Goal: Information Seeking & Learning: Learn about a topic

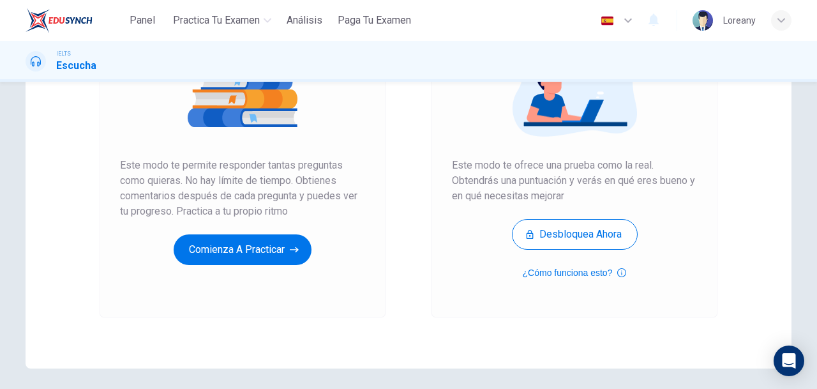
scroll to position [212, 0]
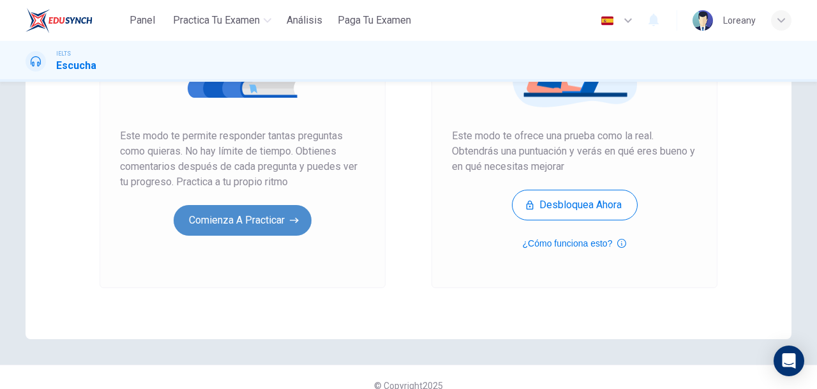
click at [245, 211] on button "Comienza a practicar" at bounding box center [243, 220] width 138 height 31
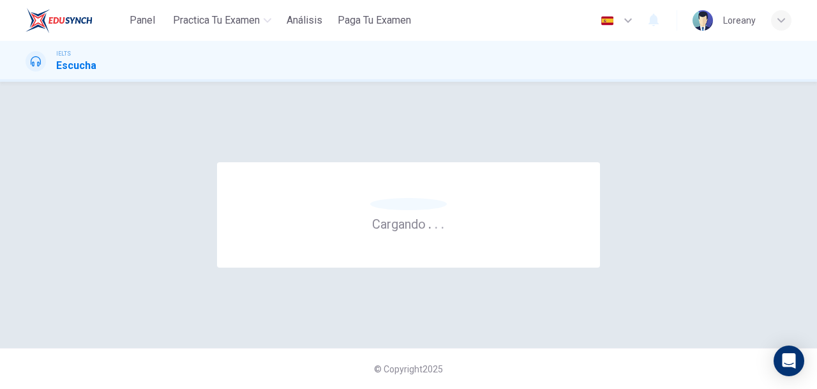
scroll to position [0, 0]
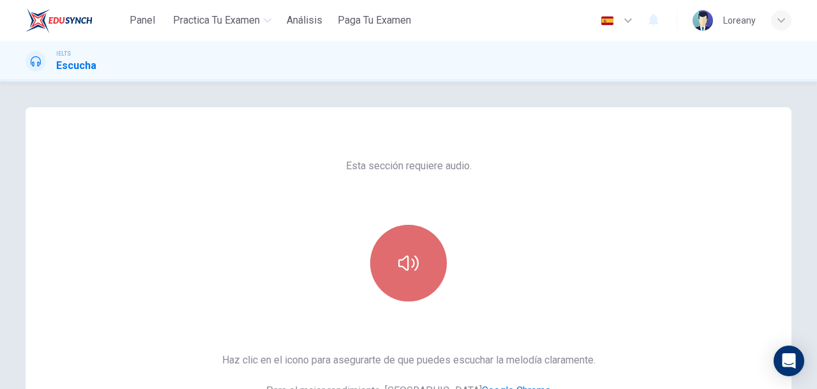
click at [410, 252] on button "button" at bounding box center [408, 263] width 77 height 77
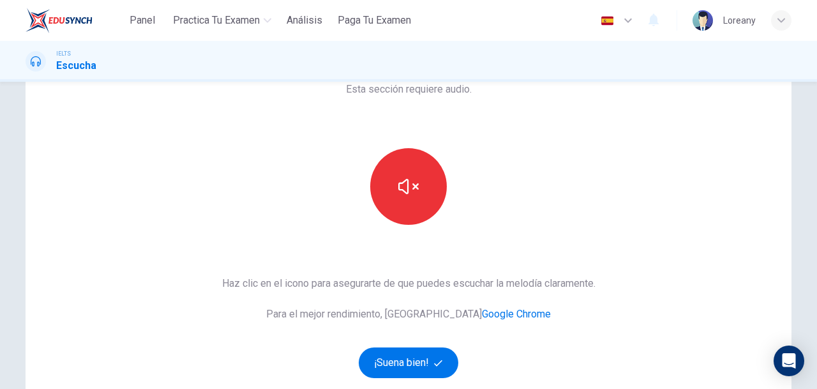
scroll to position [98, 0]
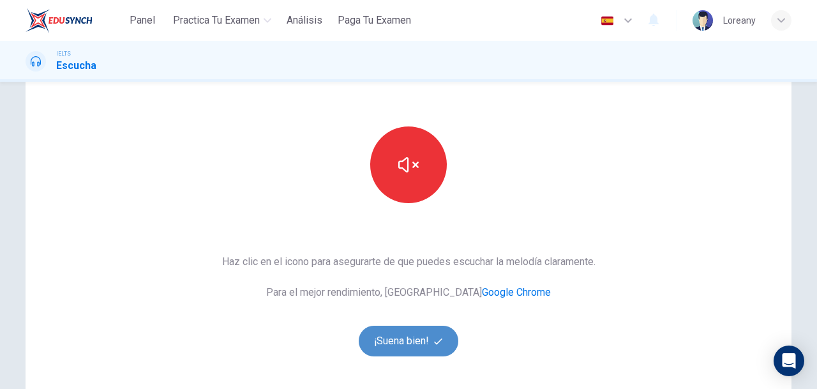
click at [373, 343] on button "¡Suena bien!" at bounding box center [409, 341] width 100 height 31
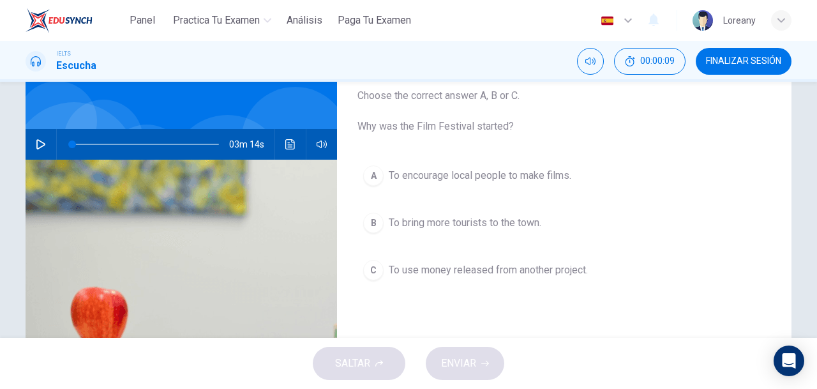
scroll to position [82, 0]
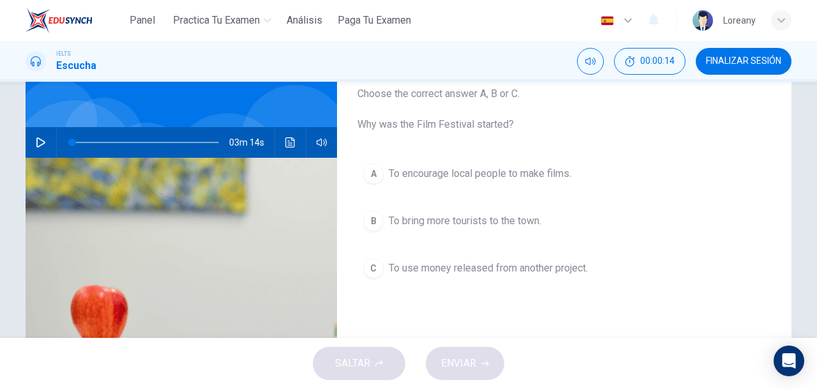
click at [39, 140] on icon "button" at bounding box center [40, 142] width 9 height 10
click at [501, 29] on div "Panel Practica tu examen Análisis Paga Tu Examen Español es ​ Loreany" at bounding box center [409, 20] width 766 height 41
click at [367, 216] on div "B" at bounding box center [373, 221] width 20 height 20
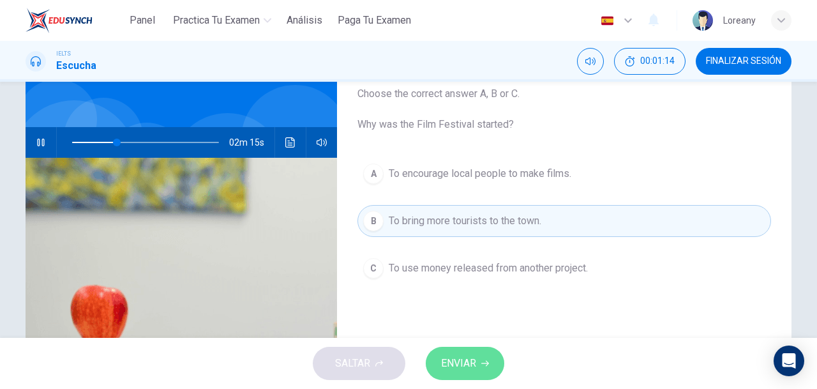
click at [461, 362] on span "ENVIAR" at bounding box center [458, 363] width 35 height 18
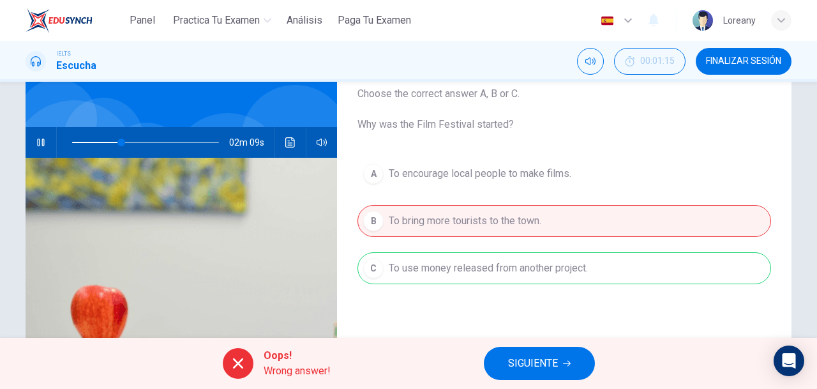
click at [527, 371] on span "SIGUIENTE" at bounding box center [533, 363] width 50 height 18
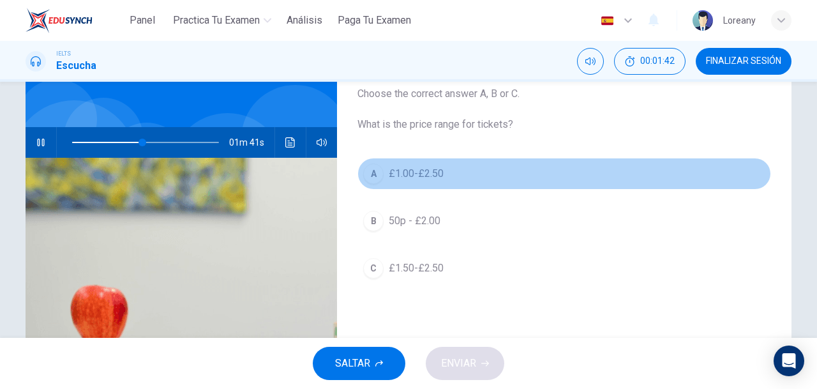
click at [430, 173] on span "£1.00-£2.50" at bounding box center [416, 173] width 55 height 15
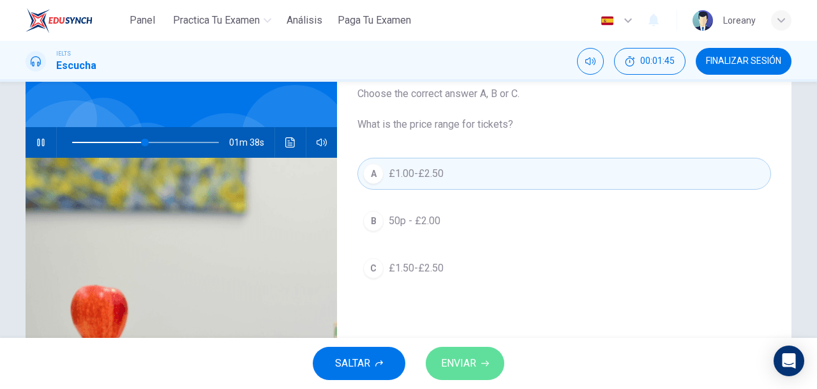
click at [455, 373] on button "ENVIAR" at bounding box center [465, 363] width 79 height 33
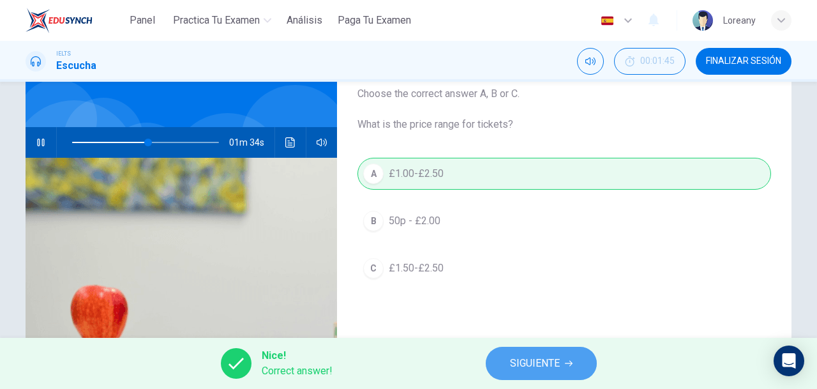
click at [534, 372] on span "SIGUIENTE" at bounding box center [535, 363] width 50 height 18
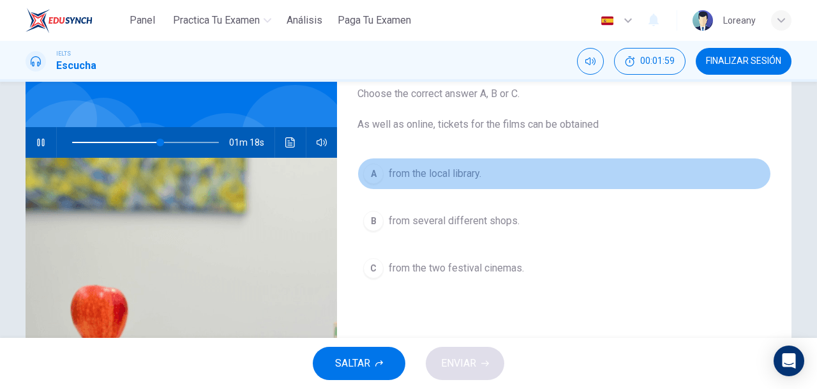
click at [391, 181] on button "A from the local library." at bounding box center [565, 174] width 414 height 32
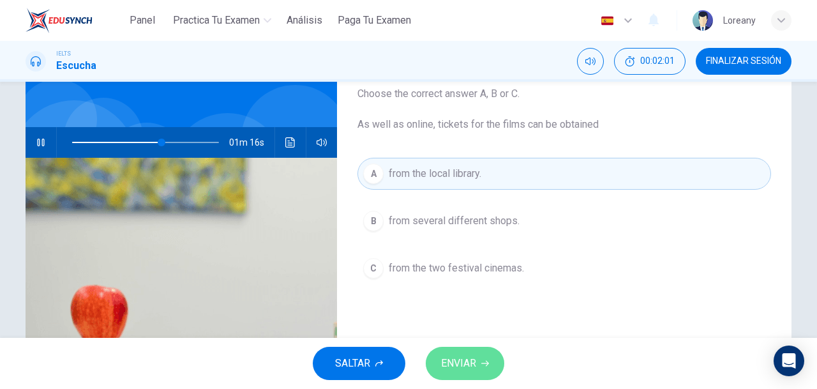
click at [460, 364] on span "ENVIAR" at bounding box center [458, 363] width 35 height 18
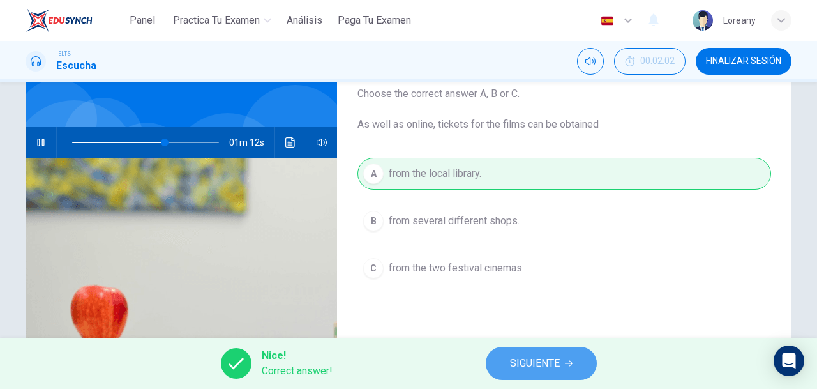
click at [527, 368] on span "SIGUIENTE" at bounding box center [535, 363] width 50 height 18
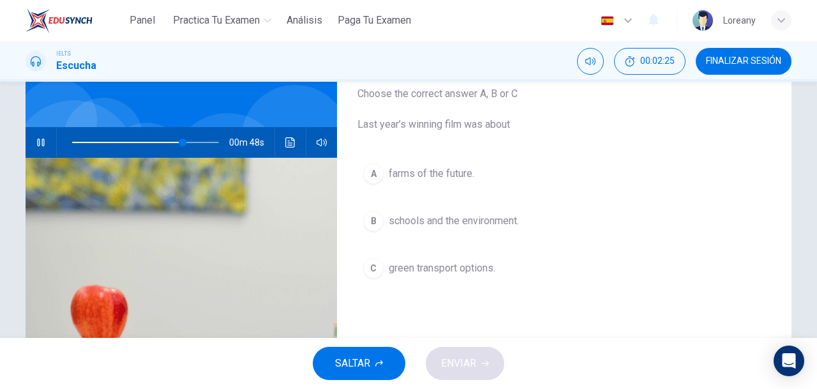
click at [495, 220] on span "schools and the environment." at bounding box center [454, 220] width 130 height 15
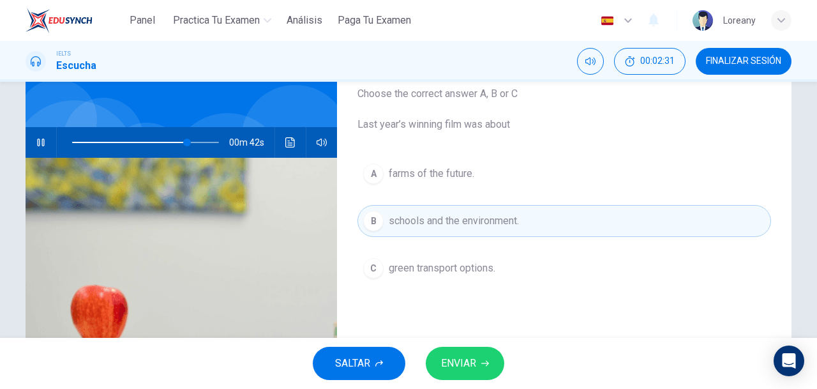
click at [466, 361] on span "ENVIAR" at bounding box center [458, 363] width 35 height 18
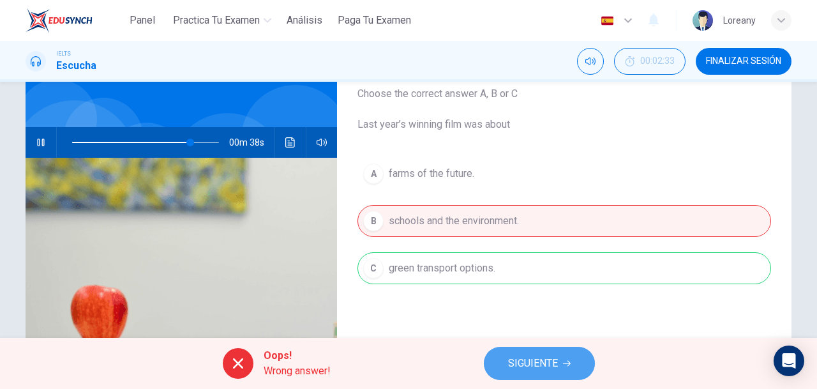
click at [539, 371] on span "SIGUIENTE" at bounding box center [533, 363] width 50 height 18
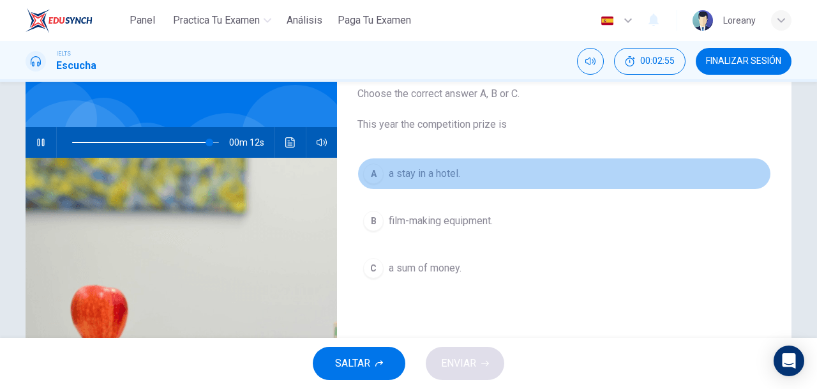
click at [447, 173] on span "a stay in a hotel." at bounding box center [425, 173] width 72 height 15
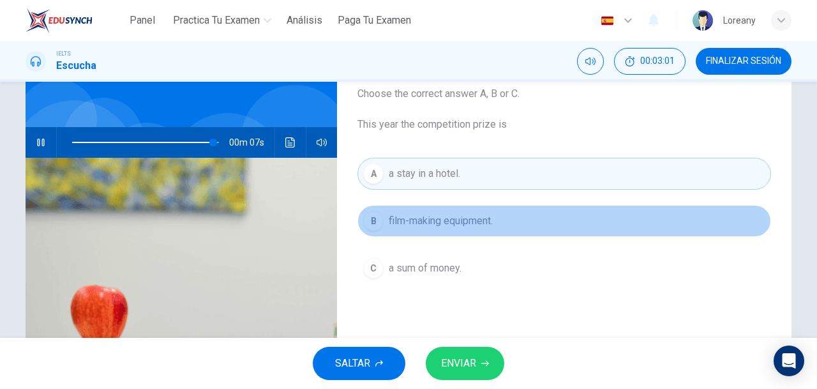
click at [438, 227] on span "film-making equipment." at bounding box center [441, 220] width 104 height 15
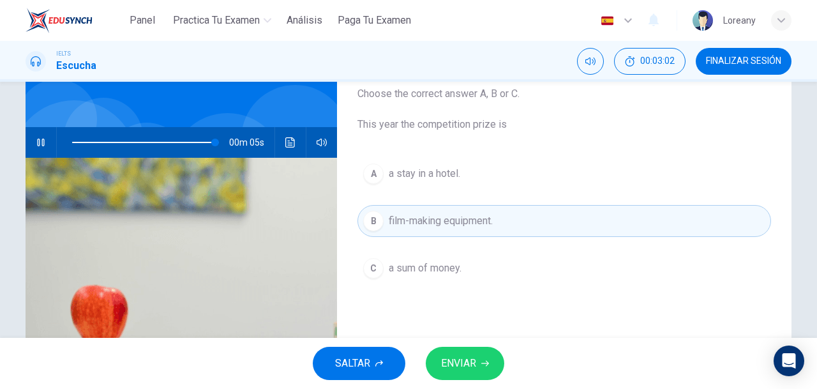
click at [473, 364] on span "ENVIAR" at bounding box center [458, 363] width 35 height 18
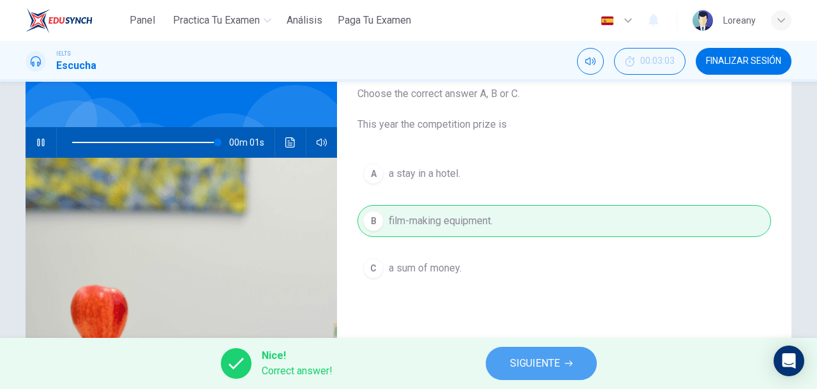
click at [557, 368] on span "SIGUIENTE" at bounding box center [535, 363] width 50 height 18
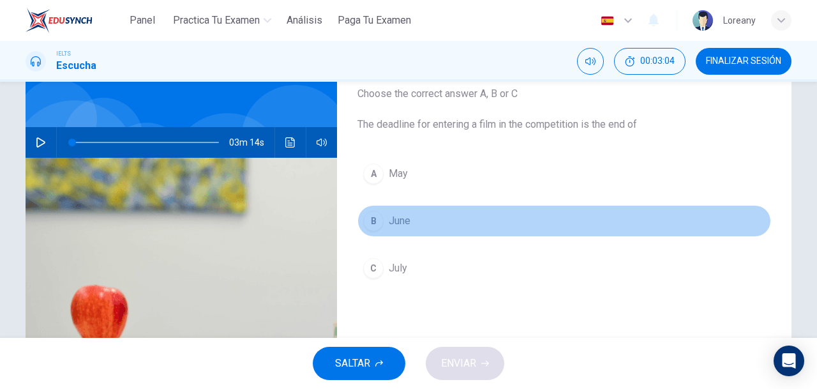
click at [400, 217] on span "June" at bounding box center [400, 220] width 22 height 15
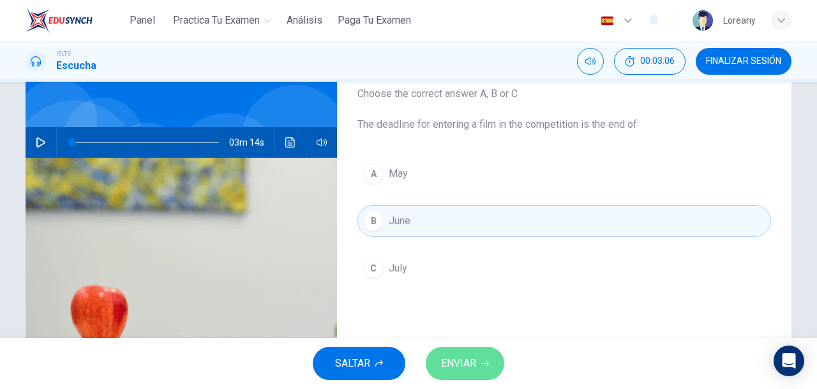
click at [455, 354] on span "ENVIAR" at bounding box center [458, 363] width 35 height 18
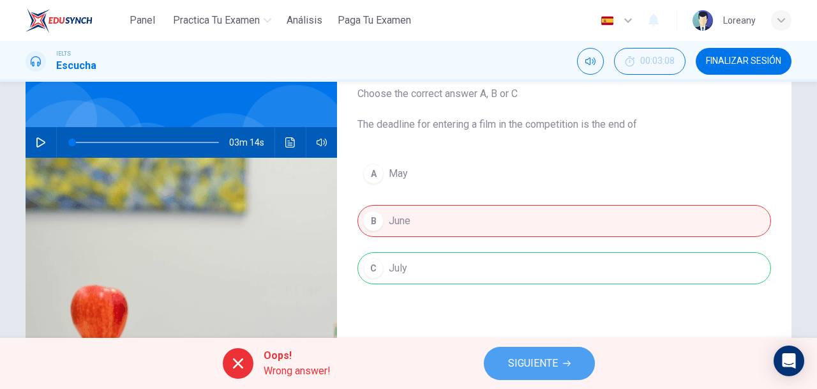
click at [540, 362] on span "SIGUIENTE" at bounding box center [533, 363] width 50 height 18
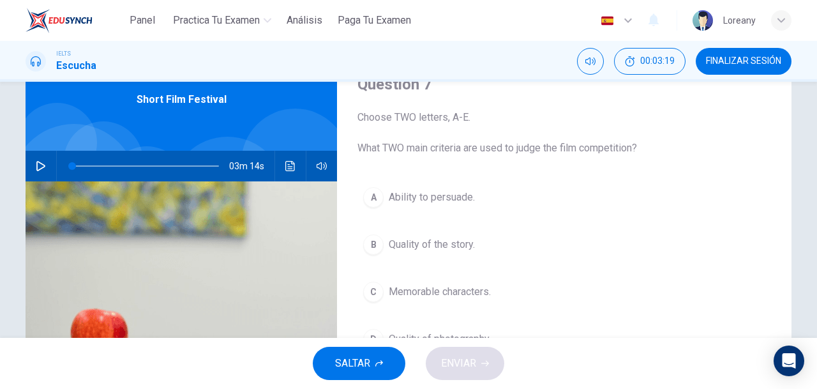
scroll to position [38, 0]
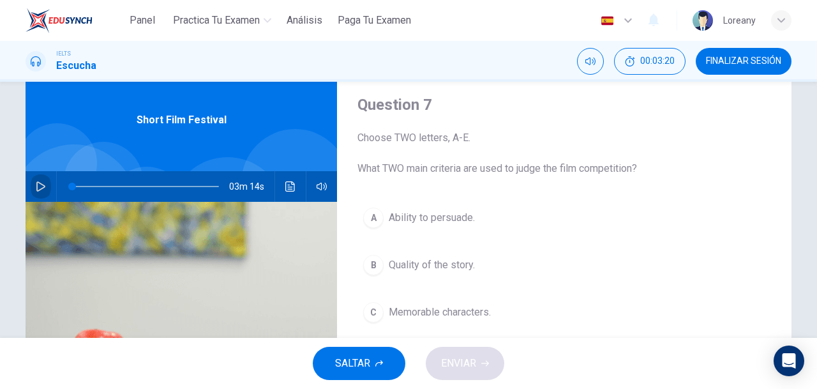
click at [40, 186] on icon "button" at bounding box center [41, 186] width 10 height 10
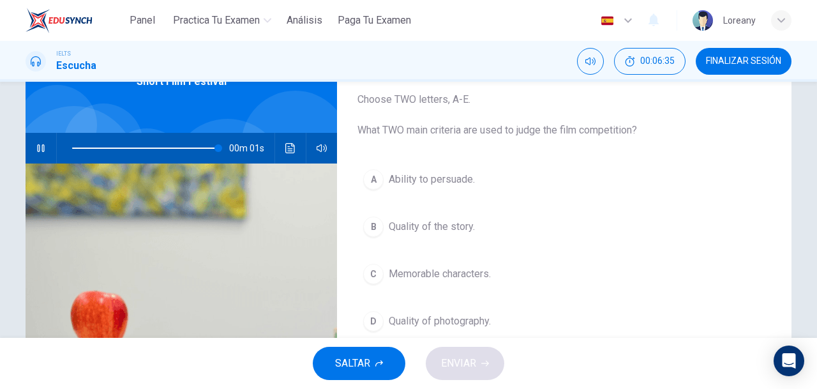
scroll to position [73, 0]
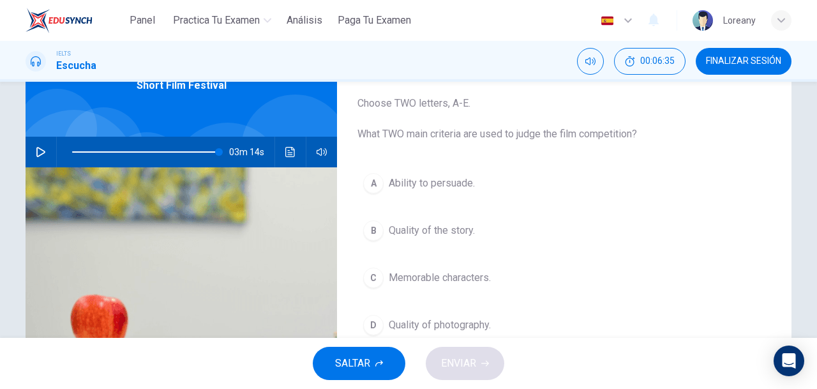
type input "0"
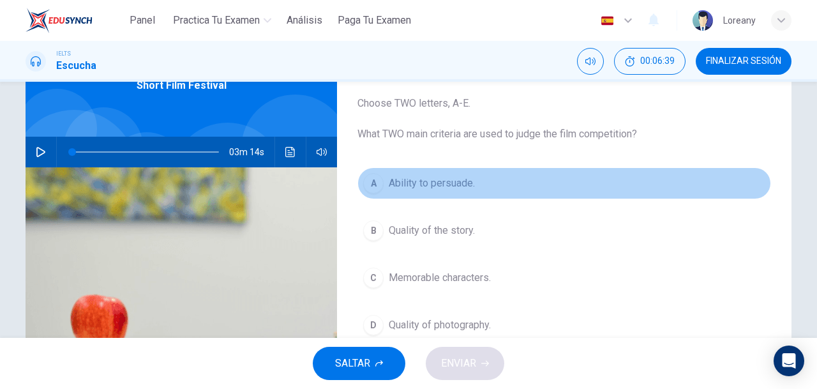
click at [425, 182] on span "Ability to persuade." at bounding box center [432, 183] width 86 height 15
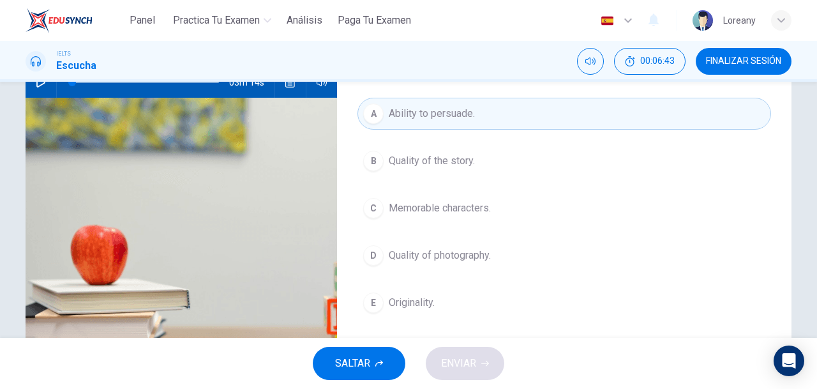
scroll to position [146, 0]
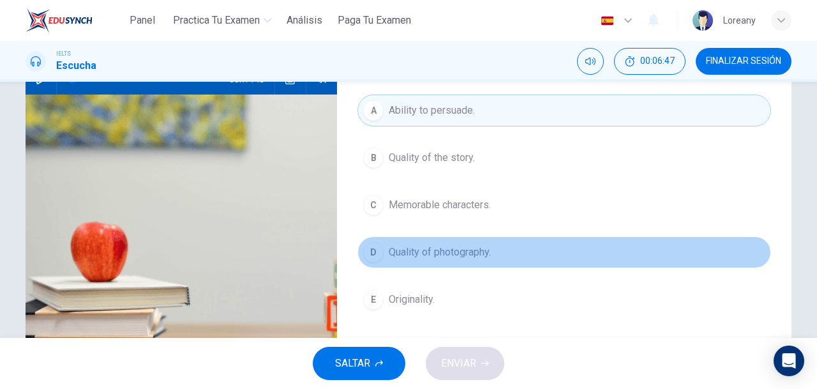
click at [493, 252] on button "D Quality of photography." at bounding box center [565, 252] width 414 height 32
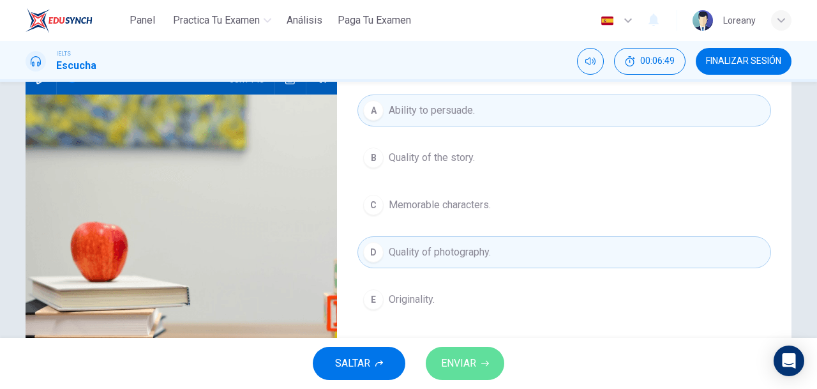
click at [466, 374] on button "ENVIAR" at bounding box center [465, 363] width 79 height 33
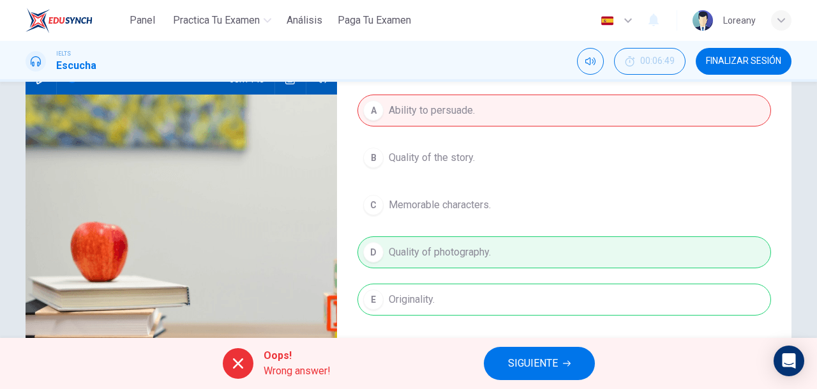
click at [524, 363] on span "SIGUIENTE" at bounding box center [533, 363] width 50 height 18
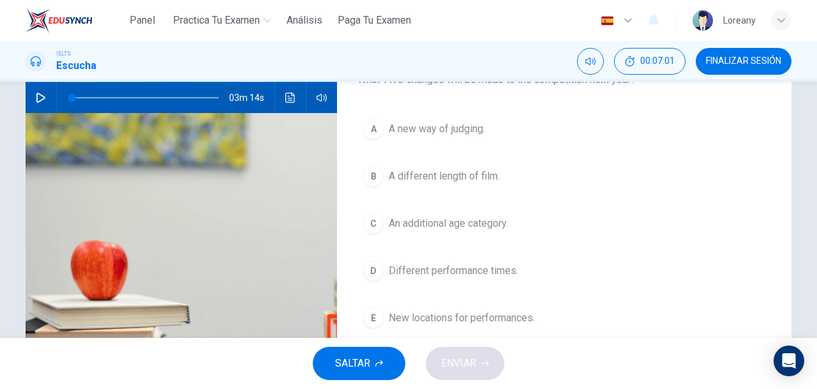
scroll to position [124, 0]
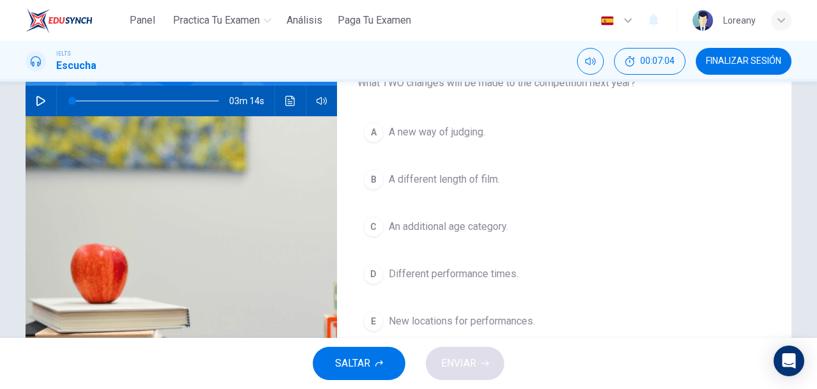
click at [800, 205] on div "Question 8 Choose TWO letters, A-E. What TWO changes will be made to the compet…" at bounding box center [408, 205] width 807 height 444
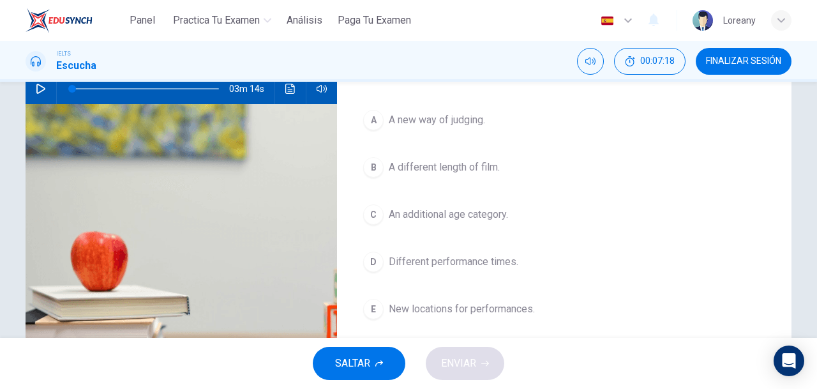
scroll to position [144, 0]
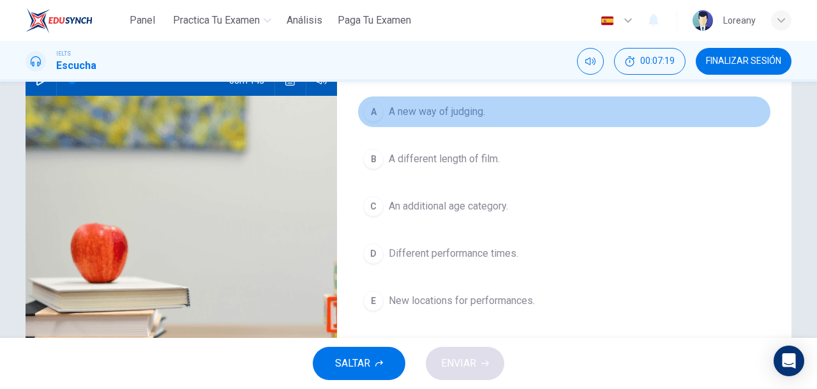
click at [436, 105] on span "A new way of judging." at bounding box center [437, 111] width 96 height 15
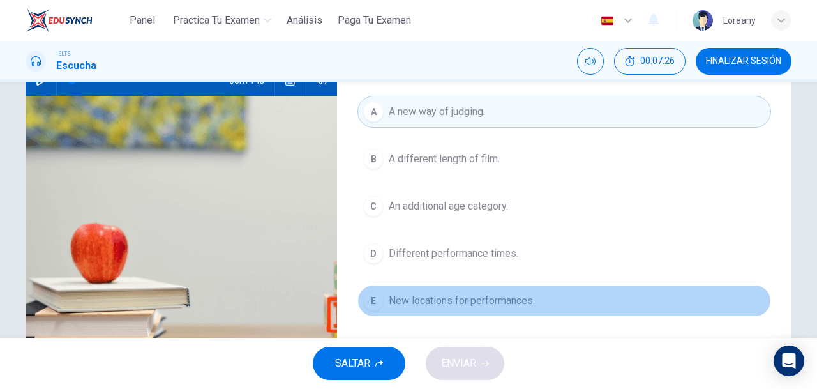
click at [460, 293] on span "New locations for performances." at bounding box center [462, 300] width 146 height 15
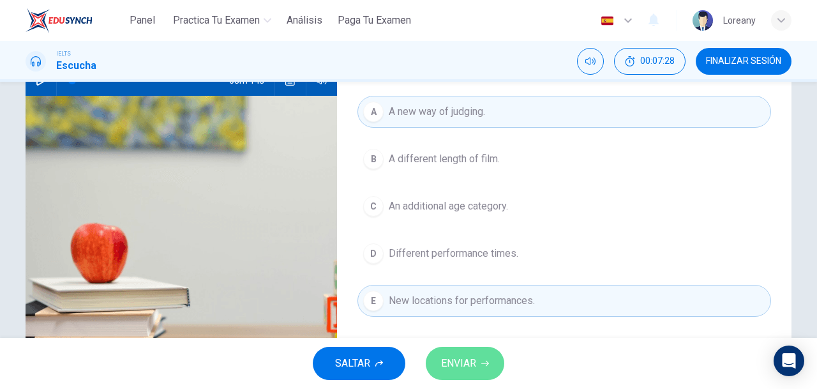
click at [471, 363] on span "ENVIAR" at bounding box center [458, 363] width 35 height 18
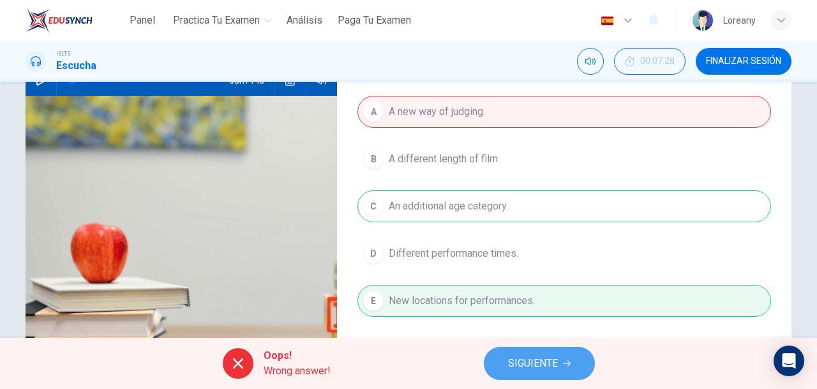
click at [547, 361] on span "SIGUIENTE" at bounding box center [533, 363] width 50 height 18
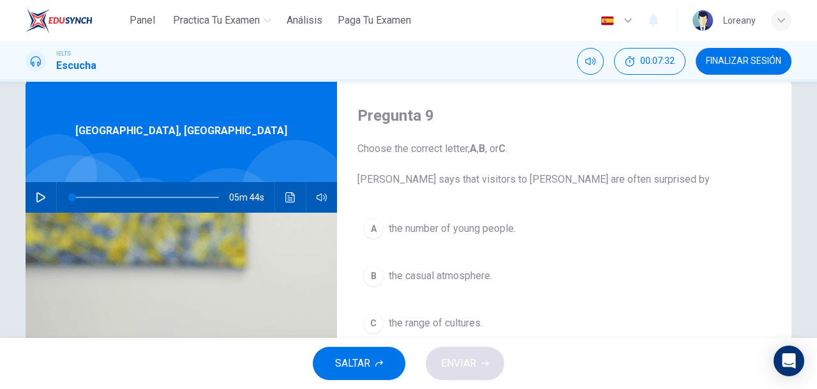
scroll to position [18, 0]
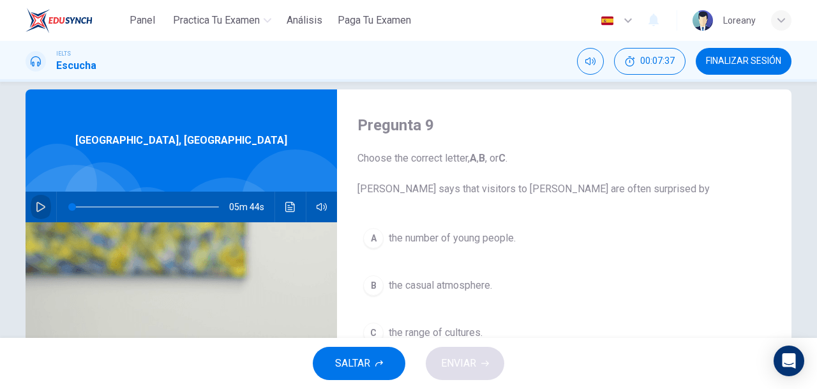
click at [36, 206] on icon "button" at bounding box center [41, 207] width 10 height 10
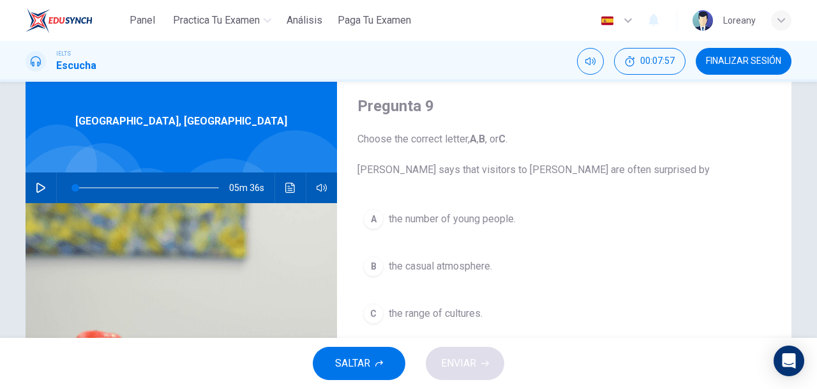
scroll to position [47, 0]
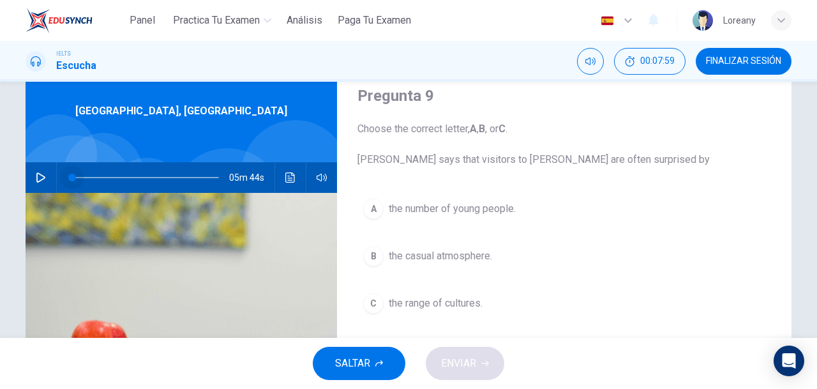
drag, startPoint x: 68, startPoint y: 176, endPoint x: 36, endPoint y: 179, distance: 32.2
click at [36, 179] on div "05m 44s" at bounding box center [182, 177] width 312 height 31
click at [36, 179] on icon "button" at bounding box center [41, 177] width 10 height 10
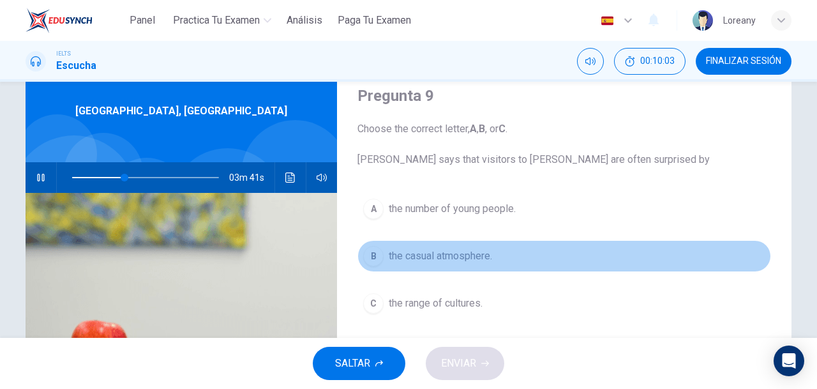
click at [370, 256] on div "B" at bounding box center [373, 256] width 20 height 20
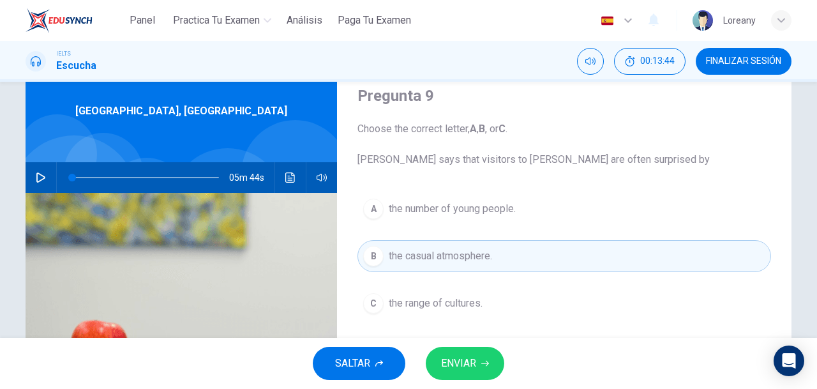
type input "0"
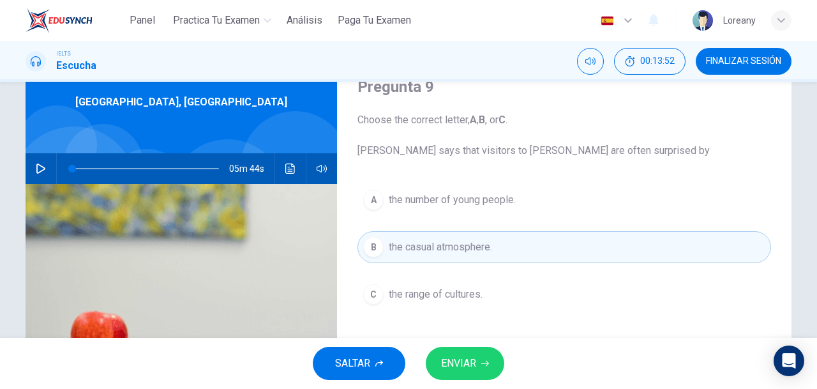
scroll to position [49, 0]
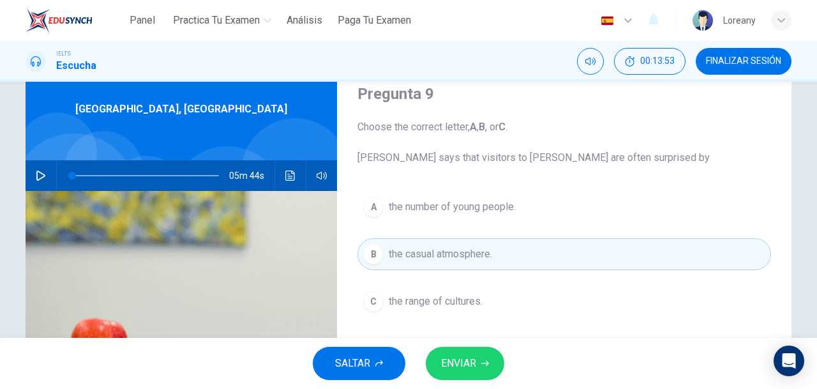
click at [499, 262] on button "B the casual atmosphere." at bounding box center [565, 254] width 414 height 32
click at [481, 370] on button "ENVIAR" at bounding box center [465, 363] width 79 height 33
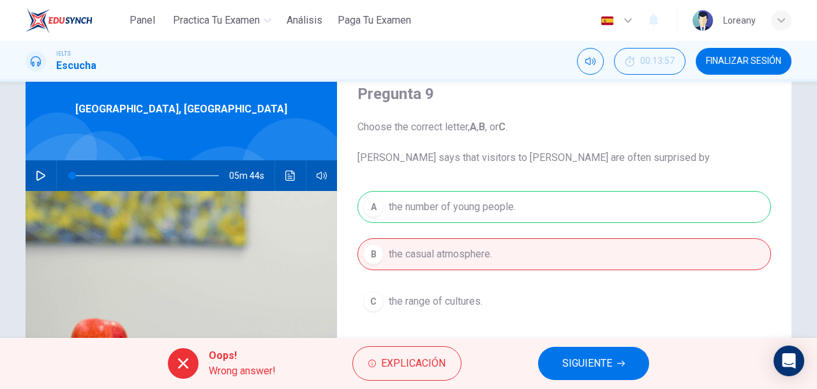
click at [613, 357] on button "SIGUIENTE" at bounding box center [593, 363] width 111 height 33
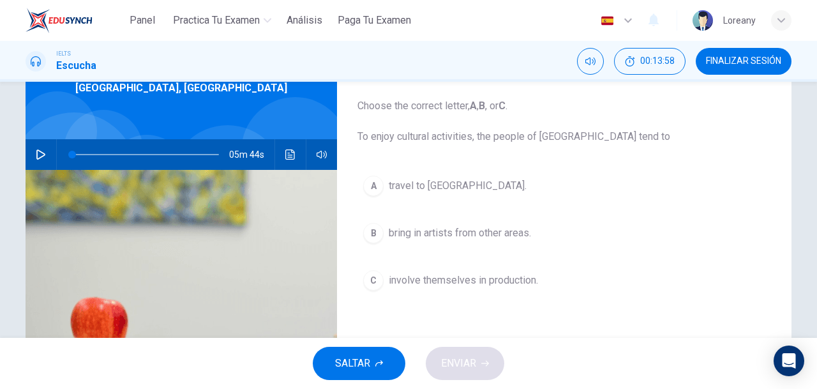
scroll to position [74, 0]
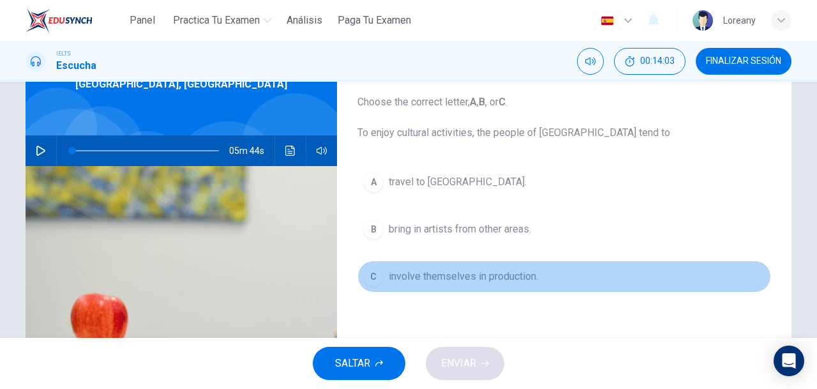
click at [446, 275] on span "involve themselves in production." at bounding box center [463, 276] width 149 height 15
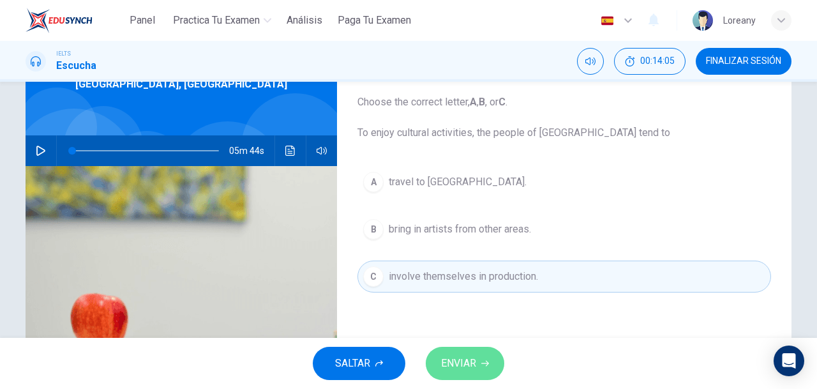
click at [467, 354] on span "ENVIAR" at bounding box center [458, 363] width 35 height 18
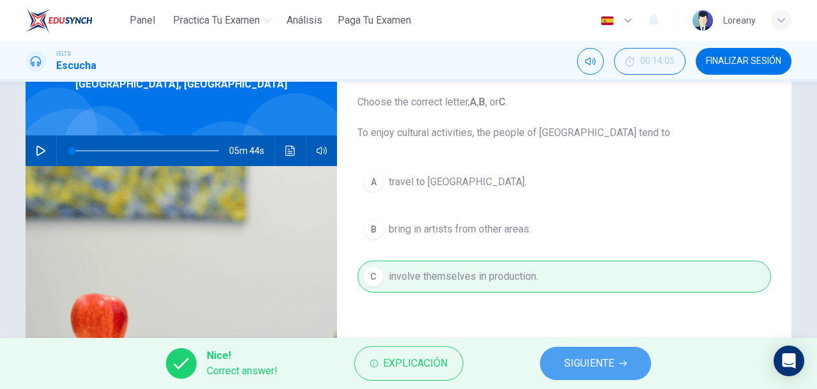
click at [613, 354] on span "SIGUIENTE" at bounding box center [590, 363] width 50 height 18
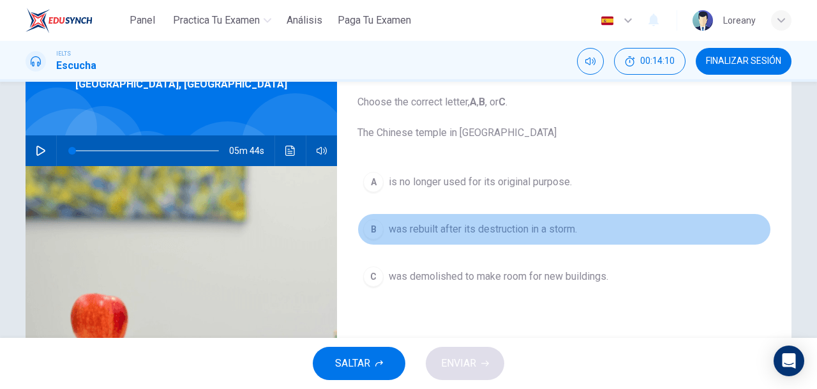
click at [520, 225] on span "was rebuilt after its destruction in a storm." at bounding box center [483, 229] width 188 height 15
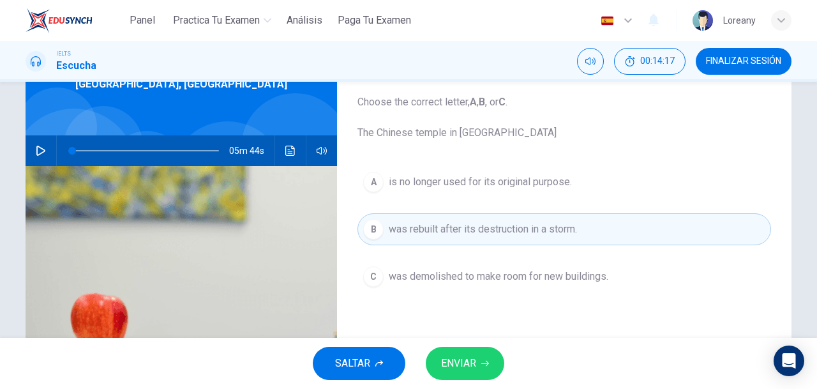
click at [467, 360] on span "ENVIAR" at bounding box center [458, 363] width 35 height 18
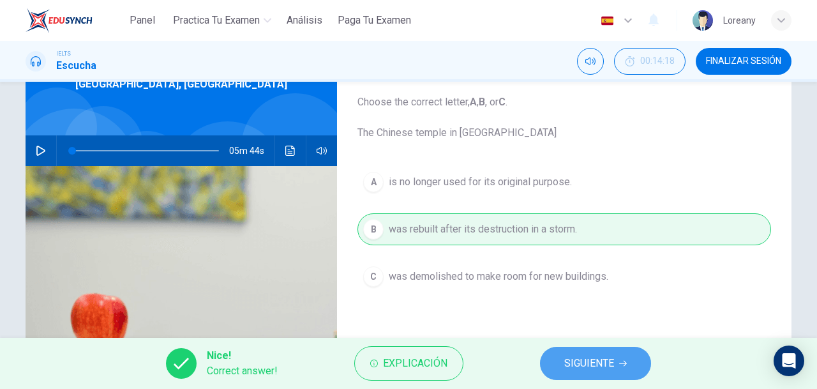
click at [584, 365] on span "SIGUIENTE" at bounding box center [590, 363] width 50 height 18
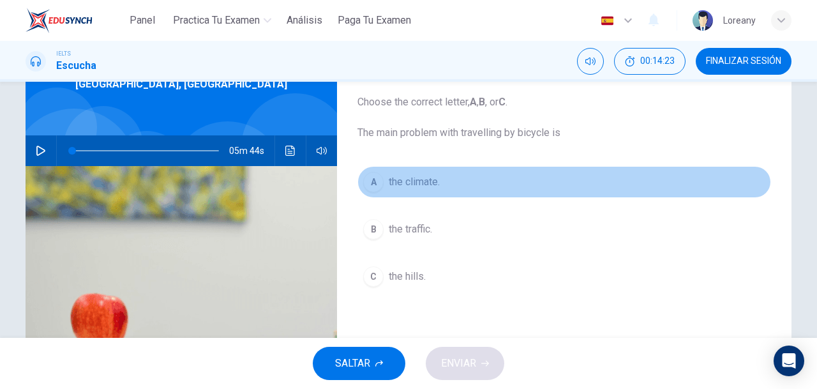
click at [425, 174] on span "the climate." at bounding box center [414, 181] width 51 height 15
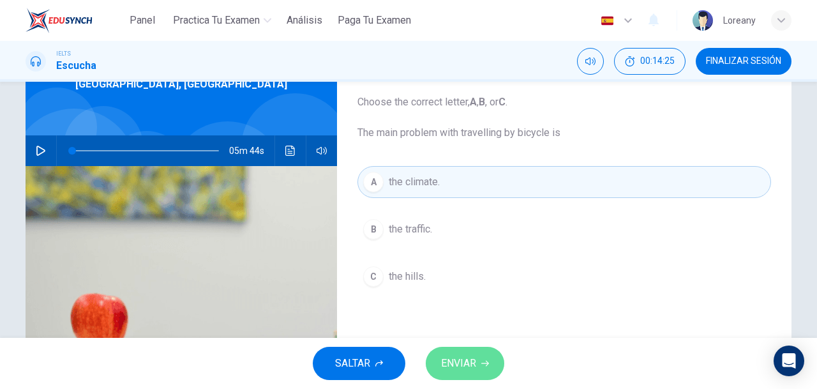
click at [480, 352] on button "ENVIAR" at bounding box center [465, 363] width 79 height 33
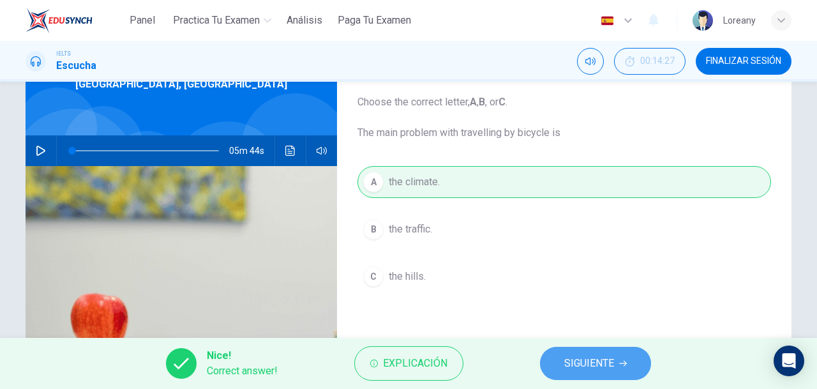
click at [613, 373] on button "SIGUIENTE" at bounding box center [595, 363] width 111 height 33
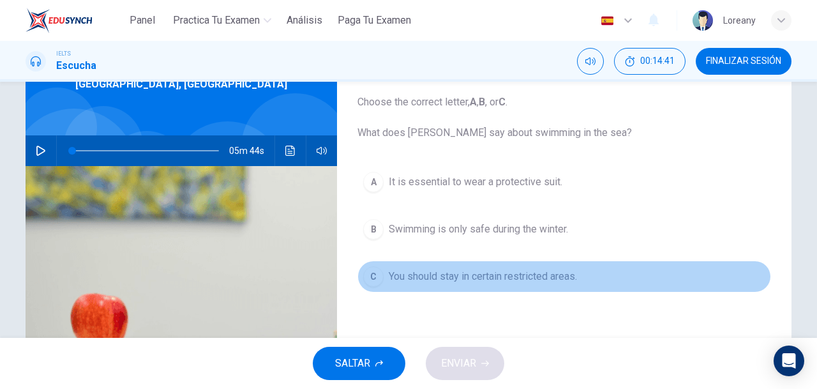
click at [519, 282] on span "You should stay in certain restricted areas." at bounding box center [483, 276] width 188 height 15
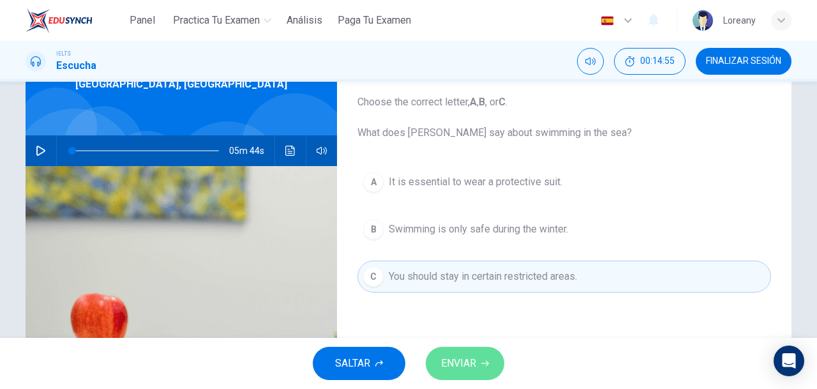
click at [465, 372] on span "ENVIAR" at bounding box center [458, 363] width 35 height 18
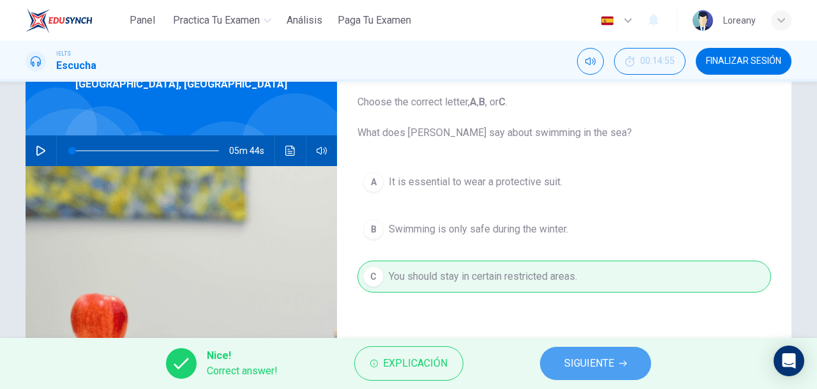
click at [591, 363] on span "SIGUIENTE" at bounding box center [590, 363] width 50 height 18
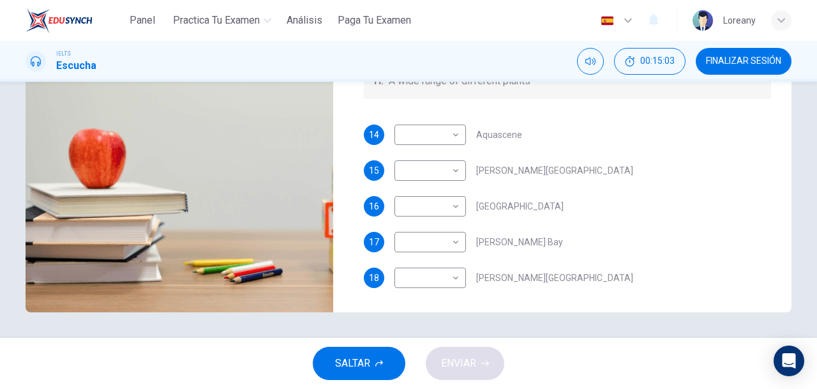
scroll to position [143, 0]
click at [437, 132] on body "Panel Practica tu examen Análisis Paga Tu Examen Español es ​ Loreany IELTS Esc…" at bounding box center [408, 194] width 817 height 389
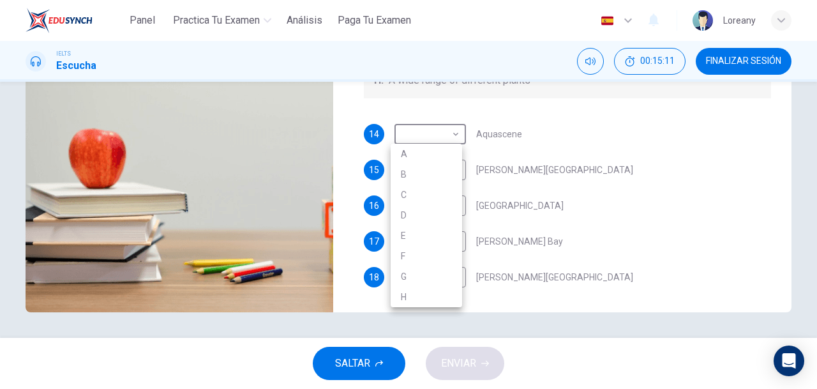
click at [642, 146] on div at bounding box center [408, 194] width 817 height 389
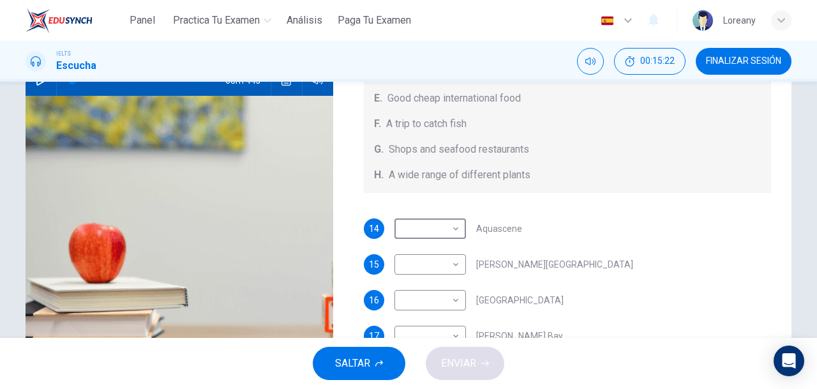
scroll to position [147, 0]
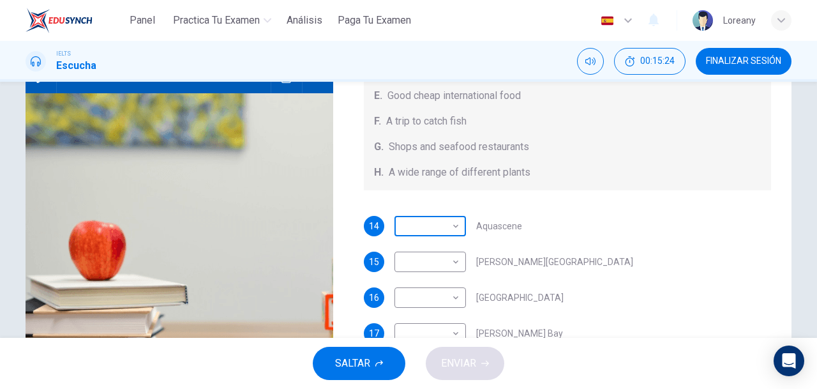
click at [435, 225] on body "Panel Practica tu examen Análisis Paga Tu Examen Español es ​ Loreany IELTS Esc…" at bounding box center [408, 194] width 817 height 389
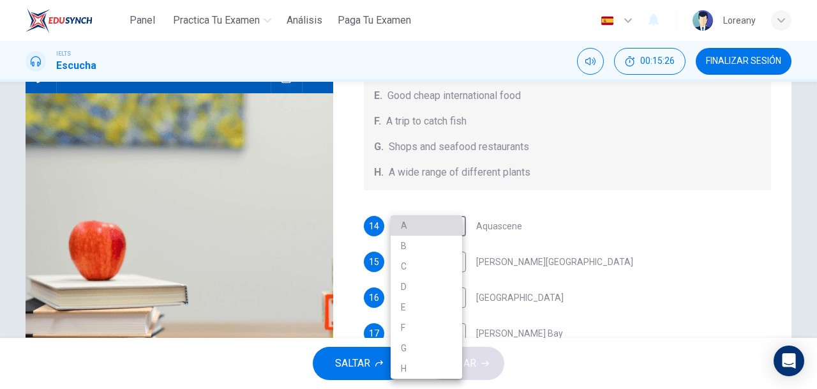
click at [427, 225] on li "A" at bounding box center [427, 225] width 72 height 20
type input "A"
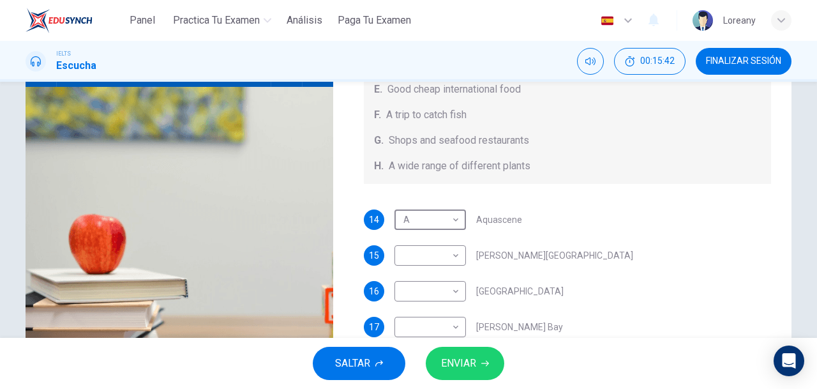
scroll to position [156, 0]
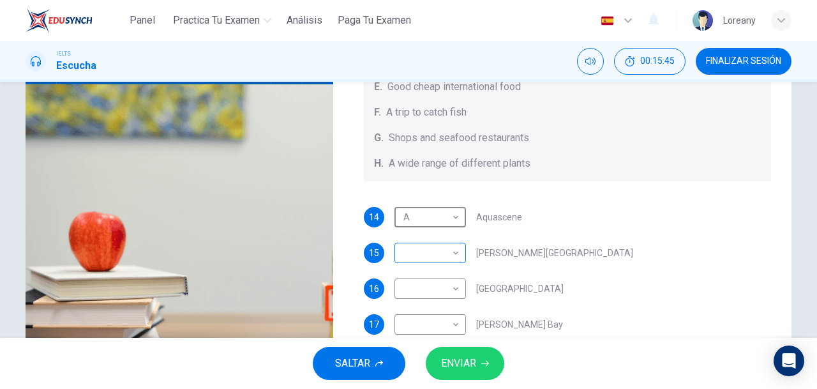
click at [437, 252] on body "Panel Practica tu examen Análisis Paga Tu Examen Español es ​ Loreany IELTS Esc…" at bounding box center [408, 194] width 817 height 389
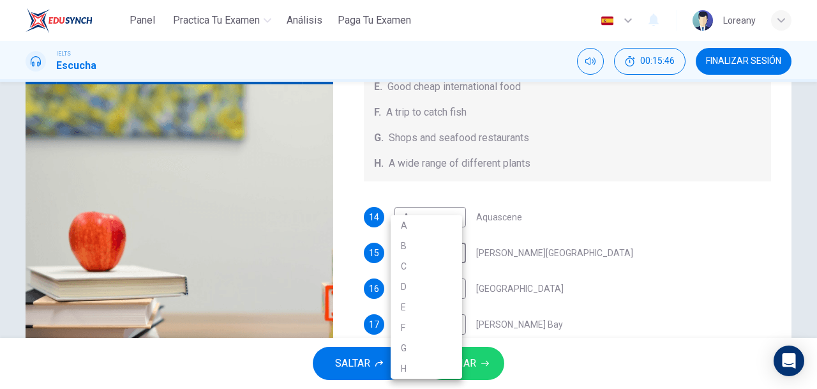
click at [434, 248] on li "B" at bounding box center [427, 246] width 72 height 20
type input "B"
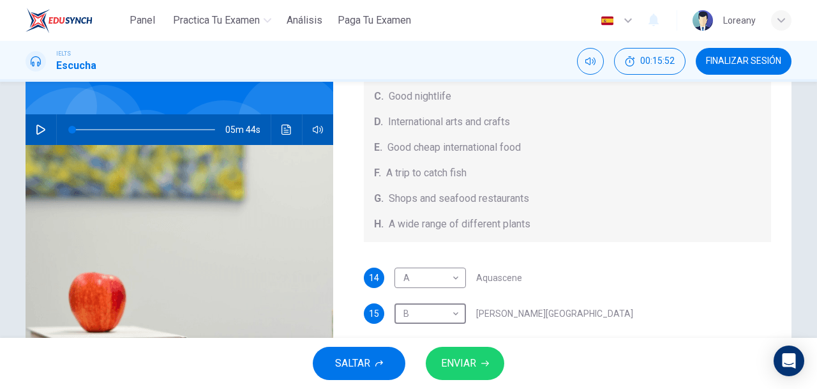
scroll to position [109, 0]
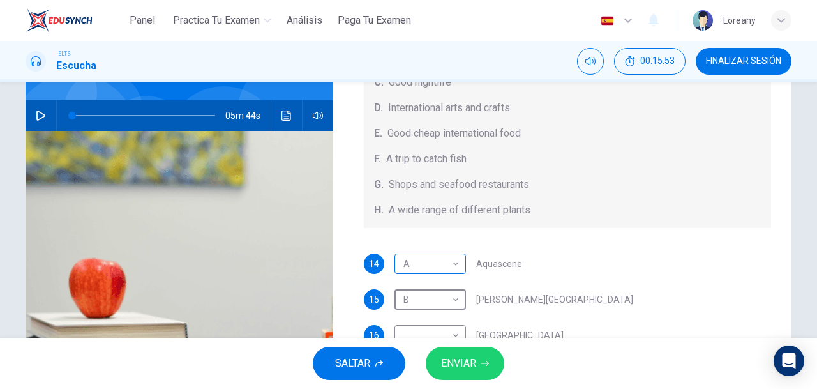
click at [420, 266] on body "Panel Practica tu examen Análisis Paga Tu Examen Español es ​ Loreany IELTS Esc…" at bounding box center [408, 194] width 817 height 389
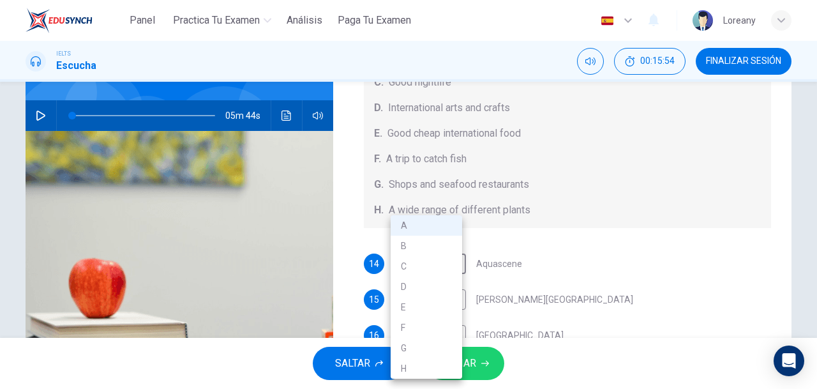
click at [402, 334] on li "F" at bounding box center [427, 327] width 72 height 20
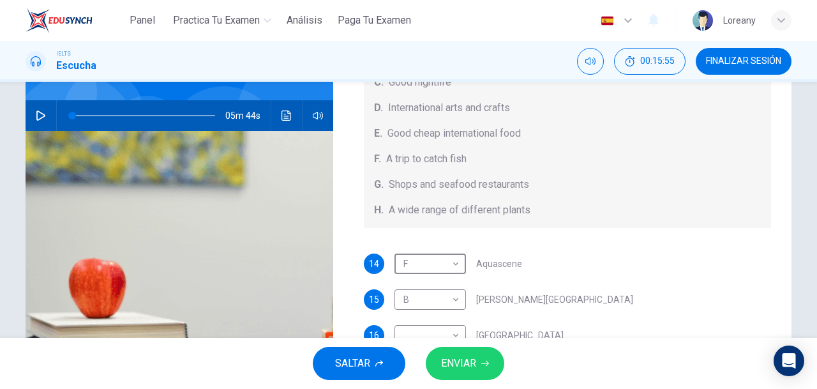
type input "F"
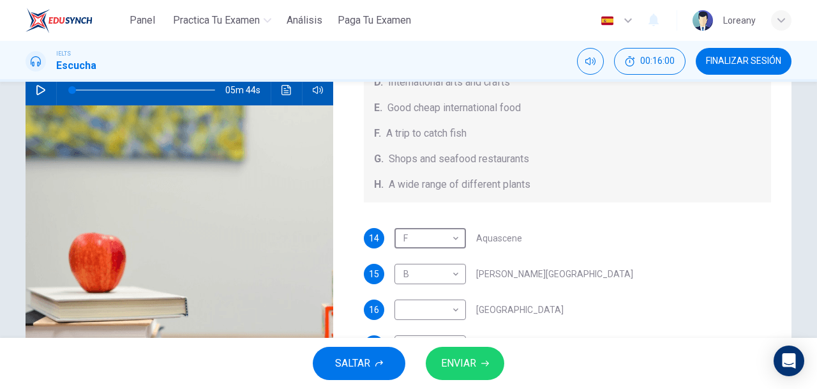
scroll to position [143, 0]
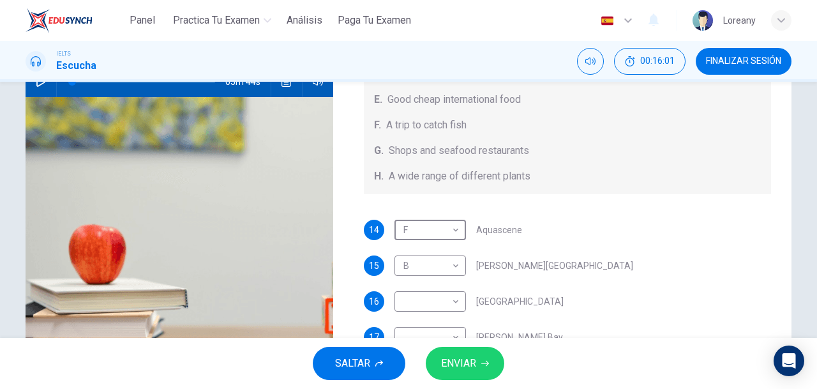
click at [471, 368] on span "ENVIAR" at bounding box center [458, 363] width 35 height 18
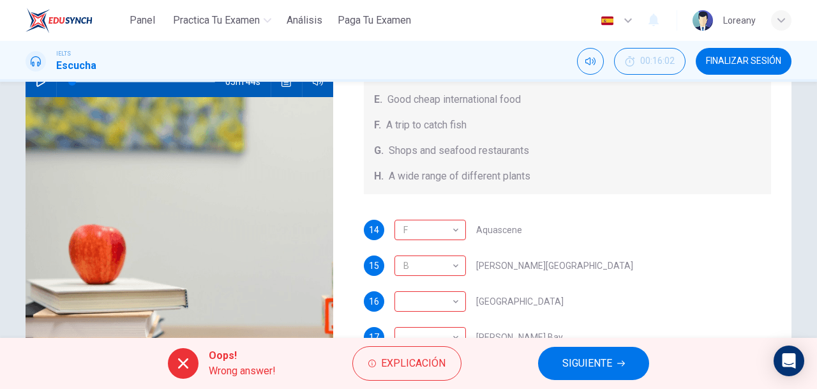
scroll to position [239, 0]
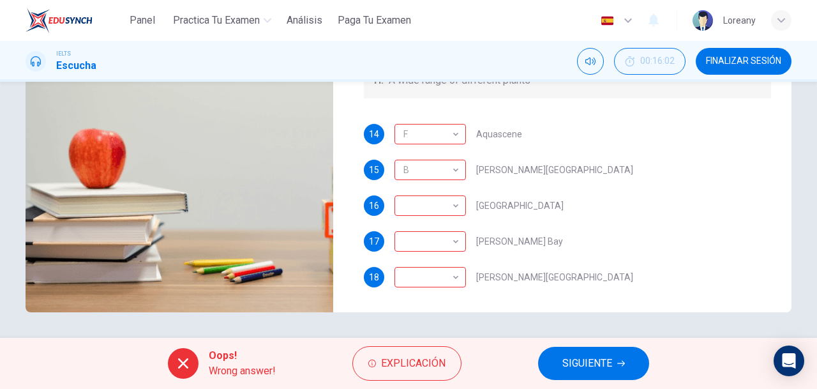
click at [606, 370] on span "SIGUIENTE" at bounding box center [588, 363] width 50 height 18
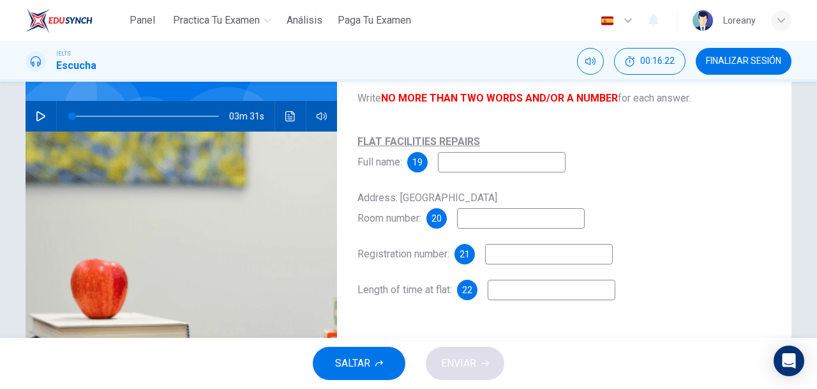
scroll to position [104, 0]
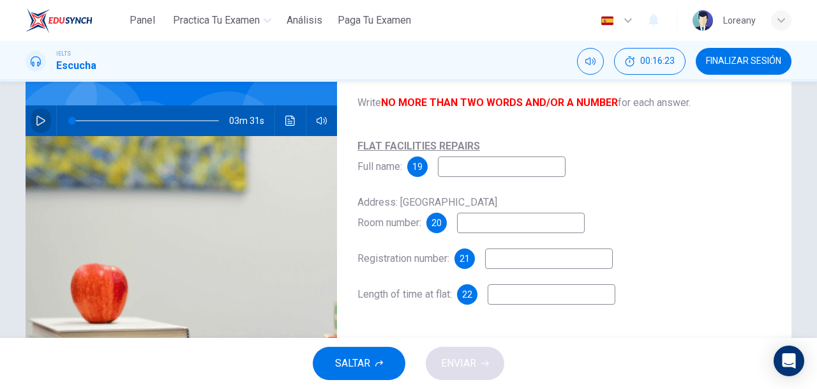
click at [42, 114] on button "button" at bounding box center [41, 120] width 20 height 31
click at [142, 119] on span at bounding box center [146, 121] width 8 height 8
type input "0"
click at [473, 162] on input at bounding box center [502, 166] width 128 height 20
type input "[PERSON_NAME]"
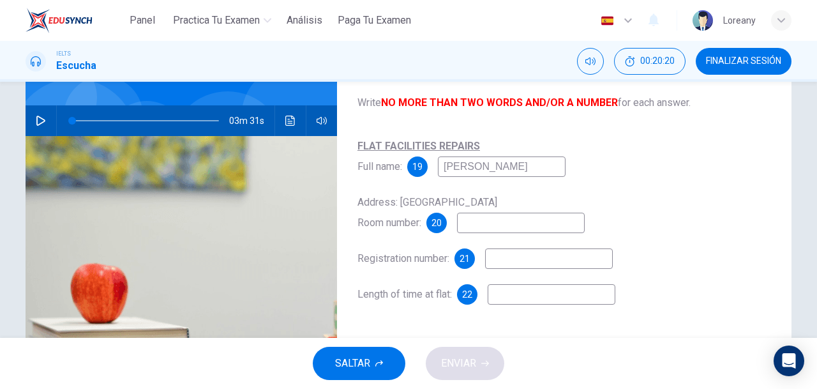
click at [479, 226] on input at bounding box center [521, 223] width 128 height 20
type input "66"
click at [499, 254] on input at bounding box center [549, 258] width 128 height 20
type input "KG6037"
click at [527, 300] on input at bounding box center [552, 294] width 128 height 20
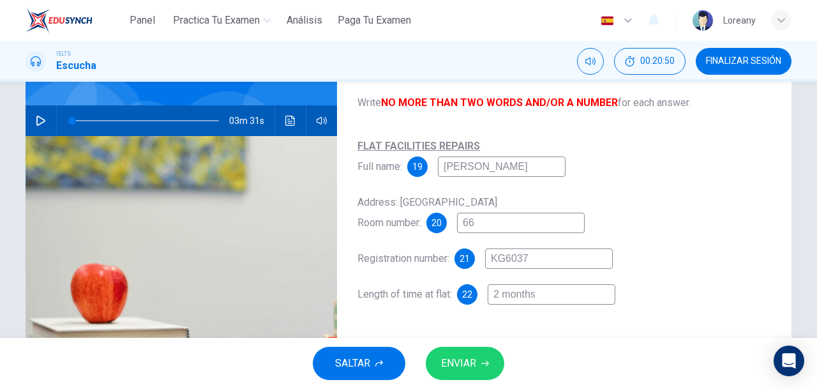
type input "2 months"
click at [465, 358] on span "ENVIAR" at bounding box center [458, 363] width 35 height 18
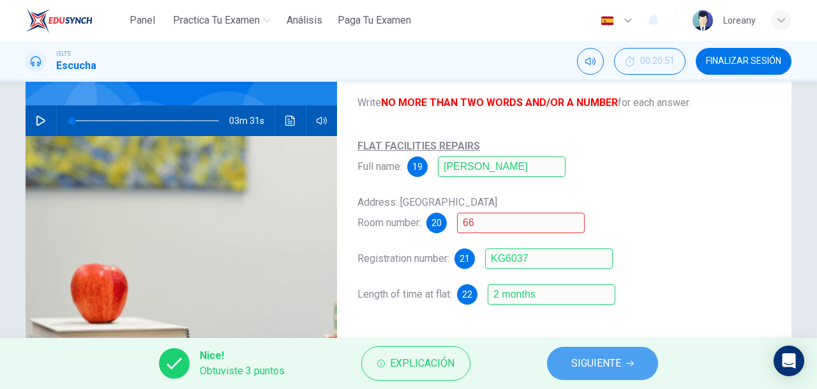
click at [575, 368] on span "SIGUIENTE" at bounding box center [597, 363] width 50 height 18
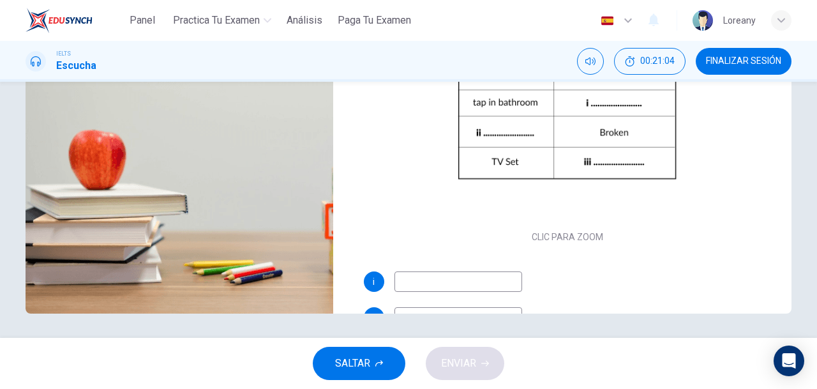
scroll to position [239, 0]
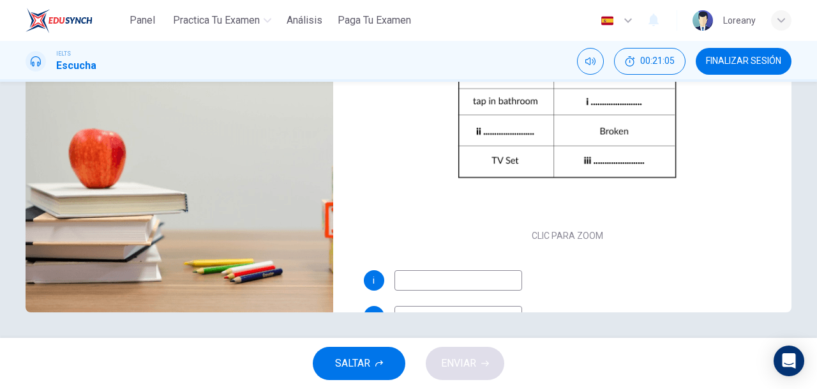
click at [476, 291] on div "i ii iii" at bounding box center [568, 328] width 408 height 117
click at [473, 280] on input at bounding box center [459, 280] width 128 height 20
type input "l"
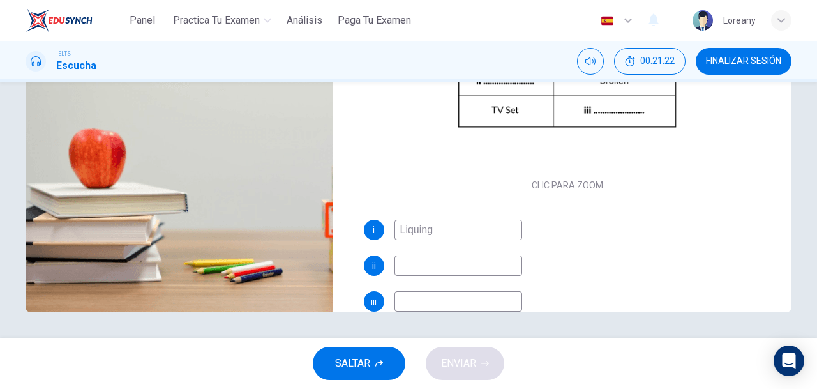
scroll to position [57, 0]
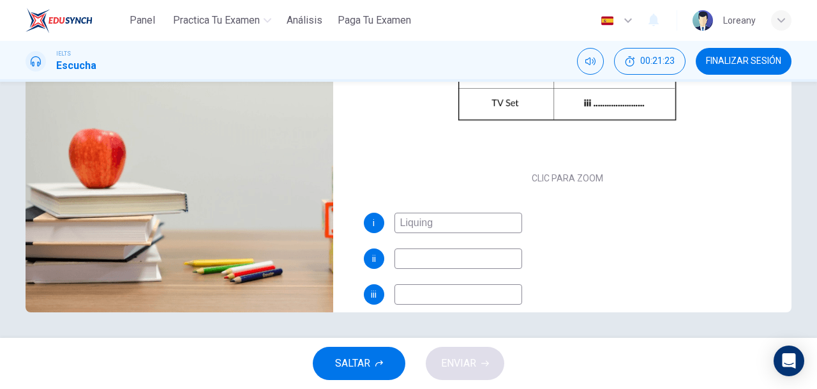
type input "Liquing"
click at [484, 256] on input at bounding box center [459, 258] width 128 height 20
click at [471, 294] on input at bounding box center [459, 294] width 128 height 20
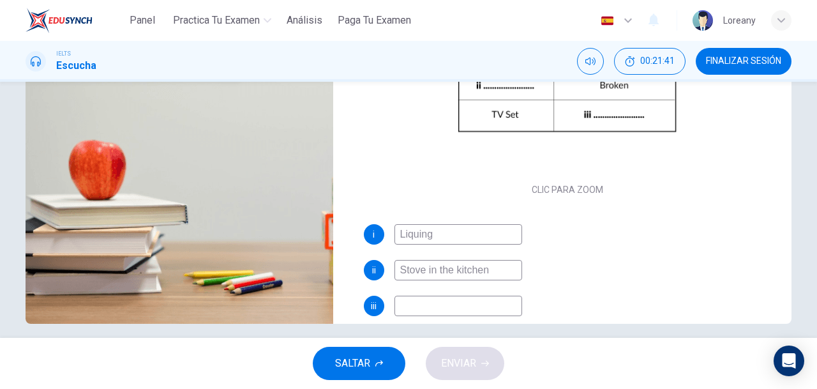
scroll to position [239, 0]
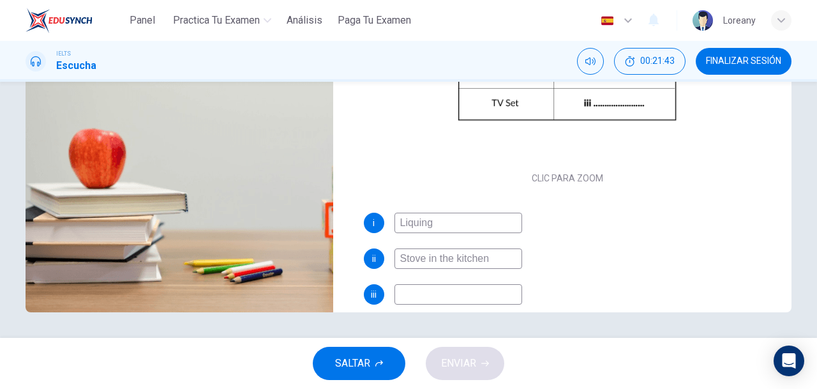
click at [488, 263] on input "Stove in the kitchen" at bounding box center [459, 258] width 128 height 20
drag, startPoint x: 504, startPoint y: 260, endPoint x: 425, endPoint y: 261, distance: 78.6
click at [425, 261] on input "Stove in the kitchen" at bounding box center [459, 258] width 128 height 20
type input "Stove in Kitchen"
click at [428, 299] on input at bounding box center [459, 294] width 128 height 20
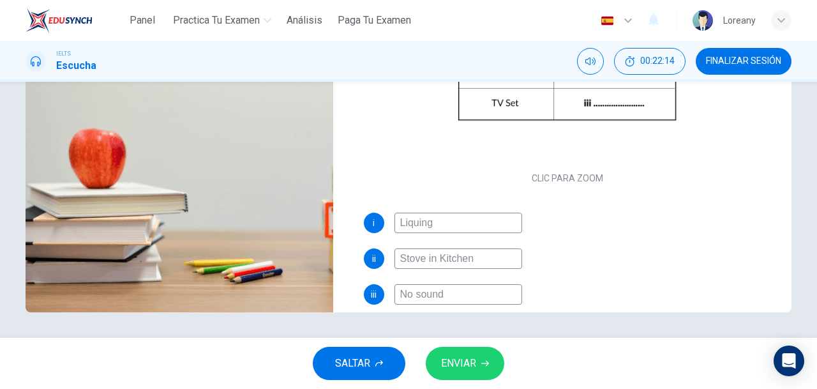
type input "No sound"
click at [464, 360] on span "ENVIAR" at bounding box center [458, 363] width 35 height 18
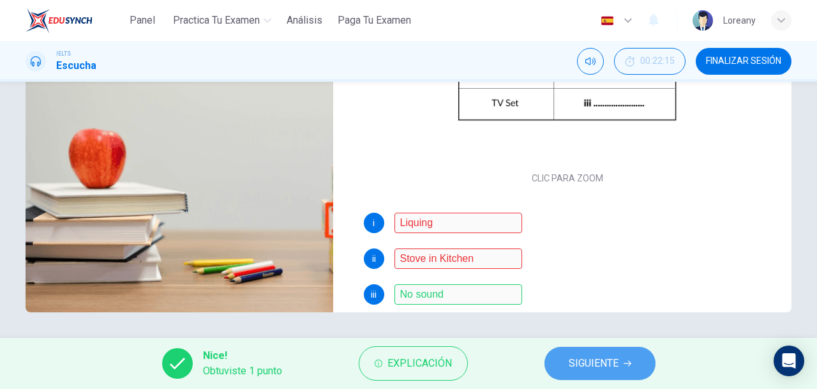
click at [582, 366] on span "SIGUIENTE" at bounding box center [594, 363] width 50 height 18
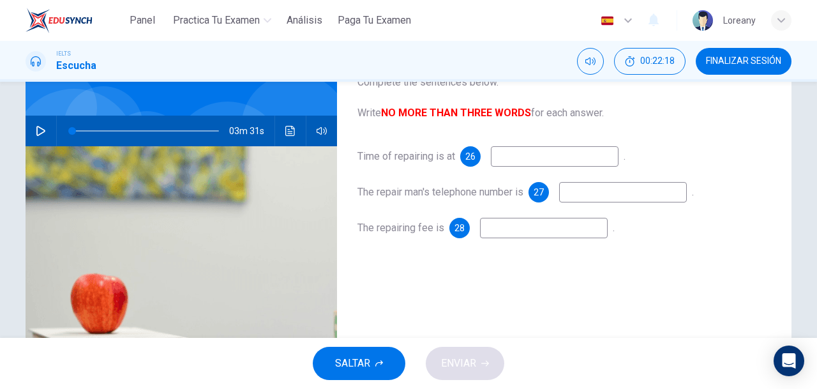
scroll to position [89, 0]
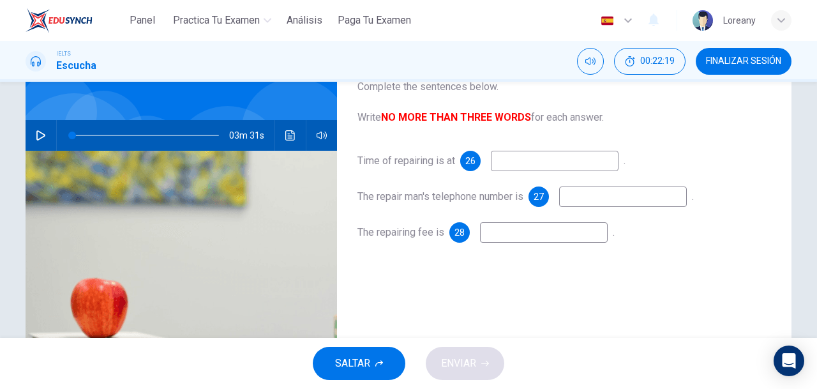
click at [536, 167] on input at bounding box center [555, 161] width 128 height 20
type input "5:00 PM"
click at [610, 195] on input at bounding box center [623, 196] width 128 height 20
type input "65433747"
click at [574, 242] on input at bounding box center [544, 232] width 128 height 20
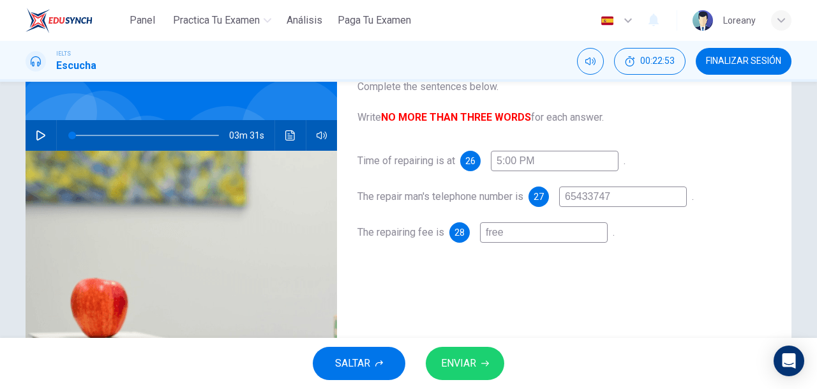
type input "free"
click at [478, 369] on button "ENVIAR" at bounding box center [465, 363] width 79 height 33
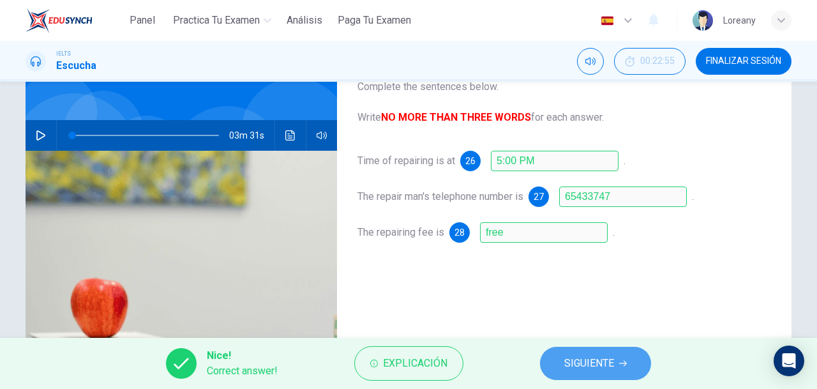
click at [630, 362] on button "SIGUIENTE" at bounding box center [595, 363] width 111 height 33
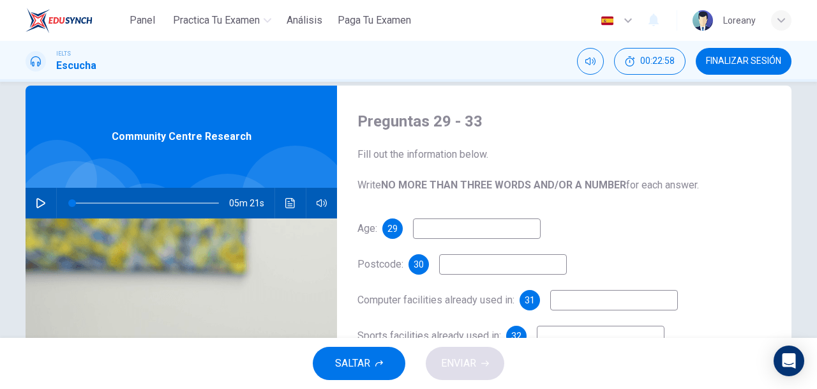
scroll to position [4, 0]
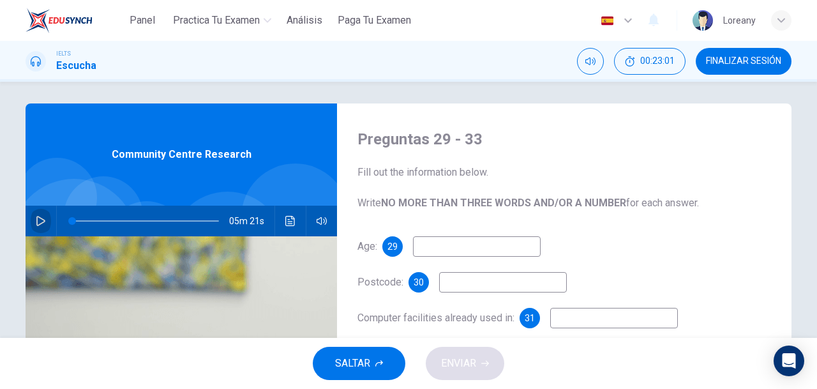
click at [40, 219] on icon "button" at bounding box center [40, 221] width 9 height 10
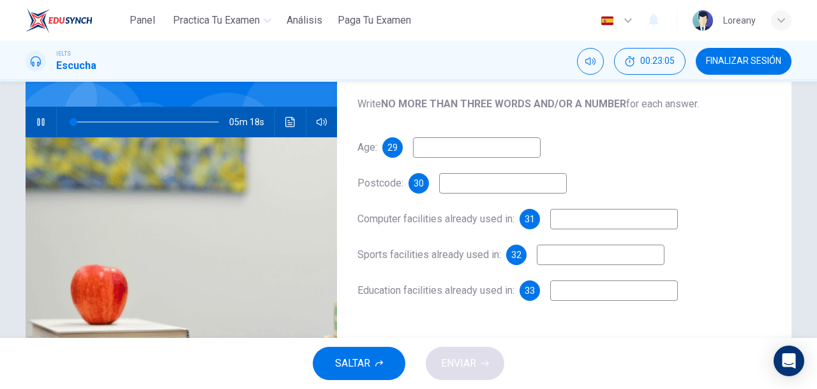
scroll to position [84, 0]
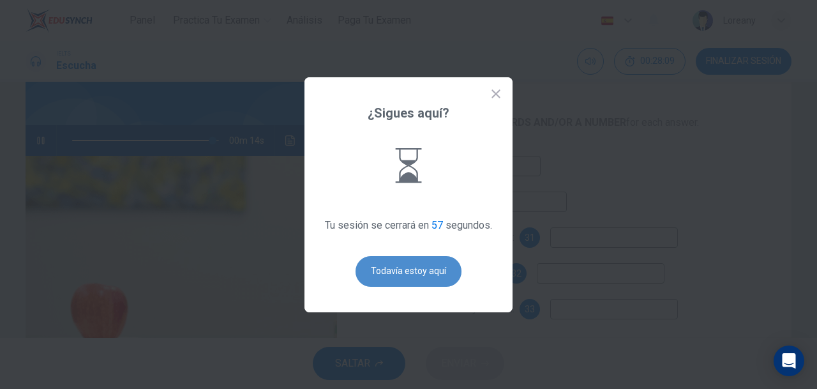
click at [389, 270] on button "Todavía estoy aquí" at bounding box center [409, 271] width 106 height 31
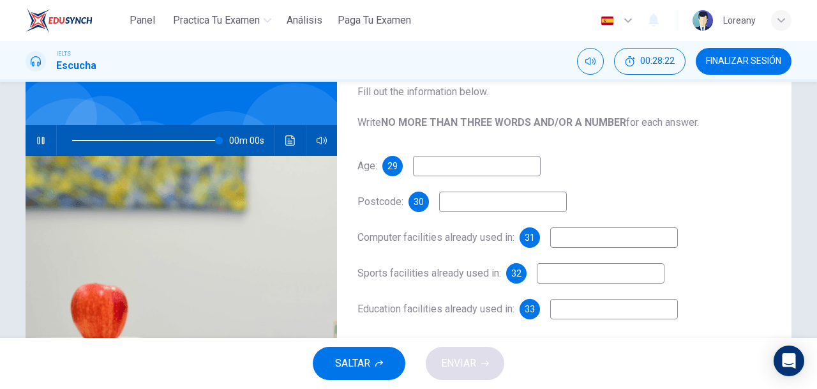
type input "0"
drag, startPoint x: 437, startPoint y: 154, endPoint x: 436, endPoint y: 168, distance: 14.1
click at [436, 168] on div "Preguntas 29 - 33 Fill out the information below. Write NO MORE THAN THREE WORD…" at bounding box center [564, 245] width 455 height 444
click at [436, 168] on input at bounding box center [477, 166] width 128 height 20
type input "59"
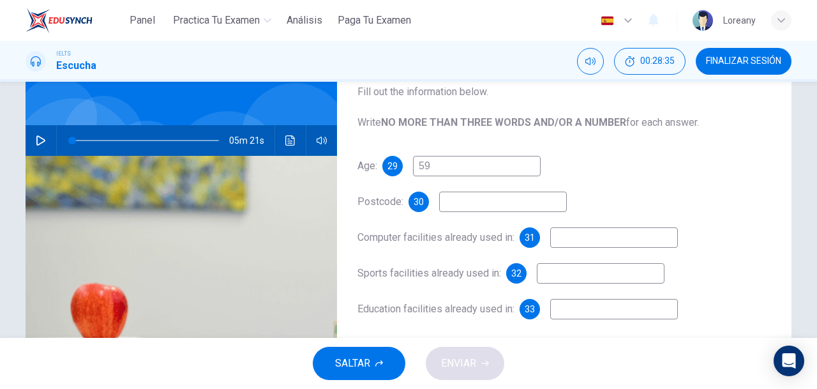
click at [469, 211] on input at bounding box center [503, 202] width 128 height 20
type input "HAH7UP"
click at [584, 229] on input at bounding box center [614, 237] width 128 height 20
type input "l"
click at [587, 238] on input at bounding box center [614, 237] width 128 height 20
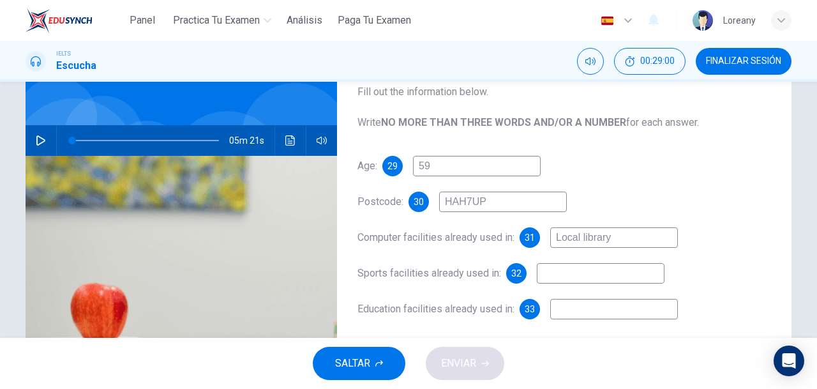
type input "Local library"
click at [550, 272] on input at bounding box center [601, 273] width 128 height 20
type input "Swimming pool"
click at [566, 308] on input at bounding box center [614, 309] width 128 height 20
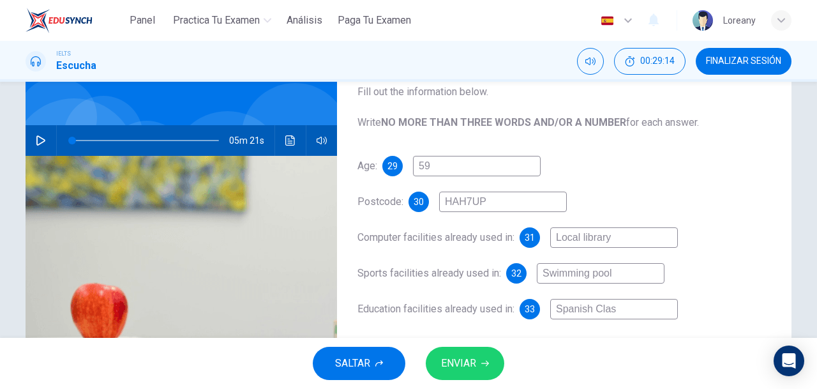
type input "Spanish Class"
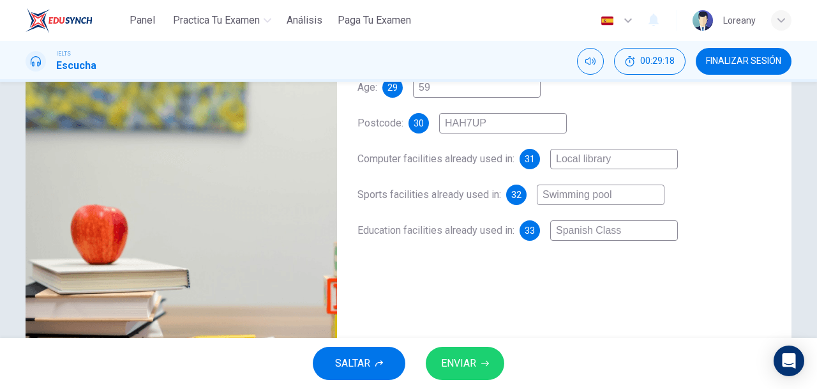
scroll to position [165, 0]
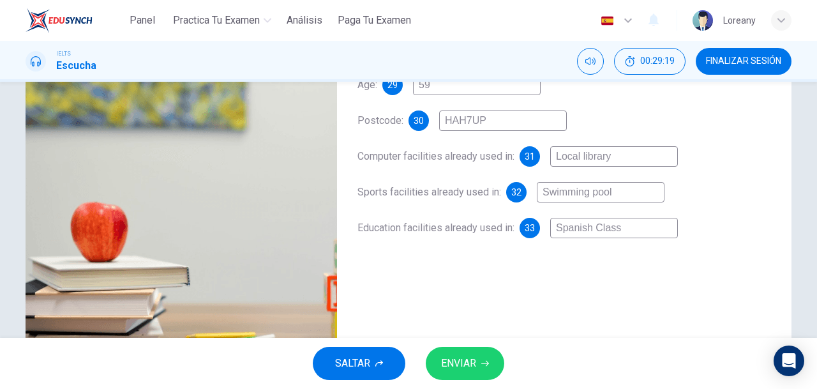
drag, startPoint x: 639, startPoint y: 227, endPoint x: 508, endPoint y: 235, distance: 130.5
click at [508, 235] on div "Education facilities already used in: 33 Spanish Class" at bounding box center [565, 228] width 414 height 20
type input "Collegue"
click at [478, 365] on button "ENVIAR" at bounding box center [465, 363] width 79 height 33
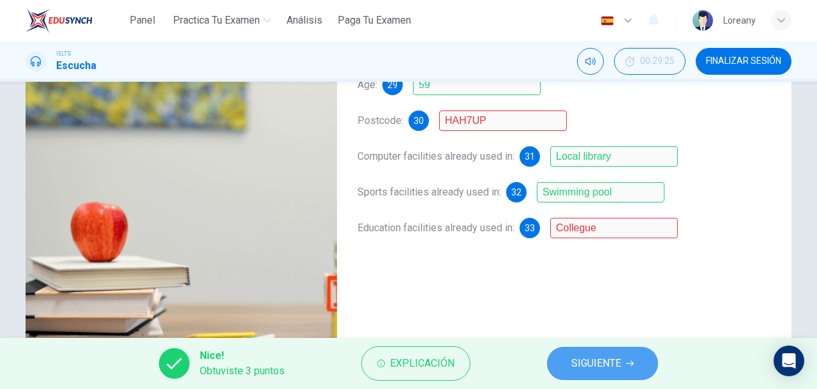
click at [630, 355] on button "SIGUIENTE" at bounding box center [602, 363] width 111 height 33
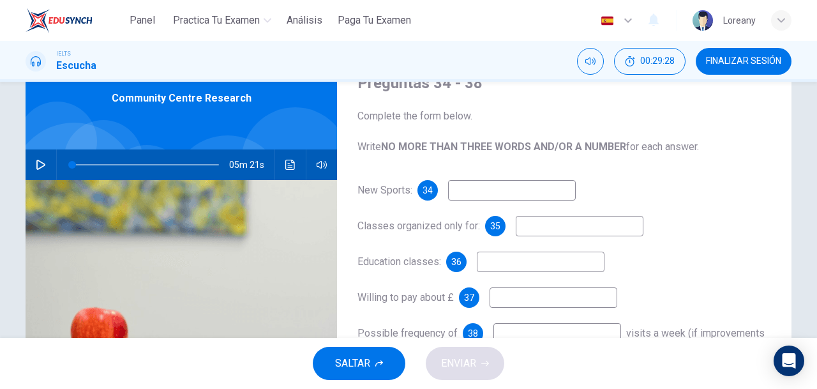
scroll to position [98, 0]
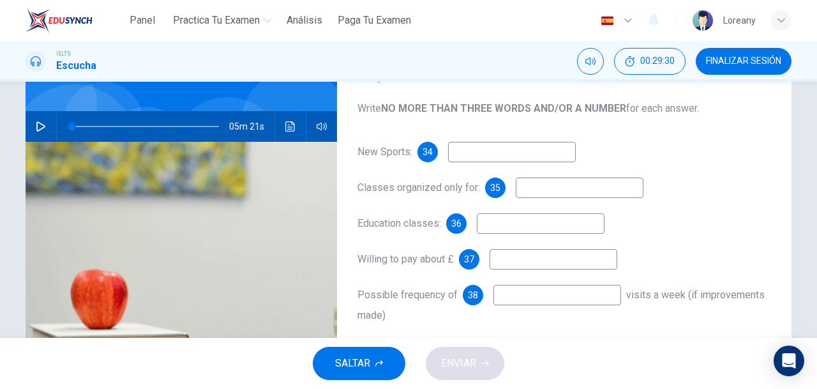
click at [489, 157] on input at bounding box center [512, 152] width 128 height 20
type input "yoga"
click at [534, 188] on input at bounding box center [580, 188] width 128 height 20
click at [542, 185] on input "pentioned" at bounding box center [580, 188] width 128 height 20
type input "pensioned"
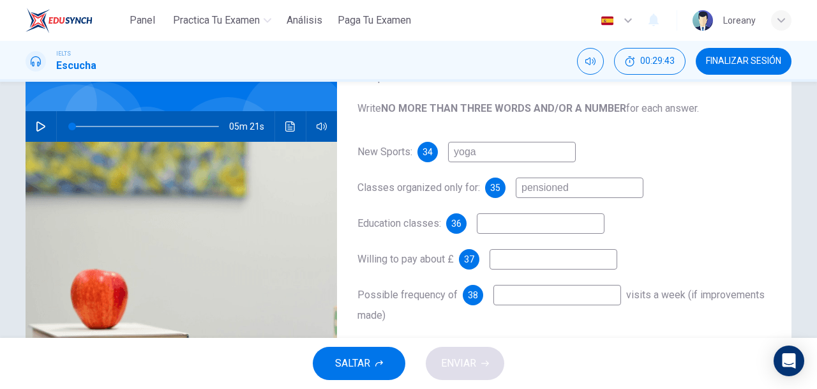
click at [547, 215] on input at bounding box center [541, 223] width 128 height 20
click at [535, 262] on input at bounding box center [554, 259] width 128 height 20
type input "2"
drag, startPoint x: 443, startPoint y: 258, endPoint x: 453, endPoint y: 258, distance: 10.2
click at [453, 258] on div "Willing to pay about £ 37 2" at bounding box center [565, 259] width 414 height 20
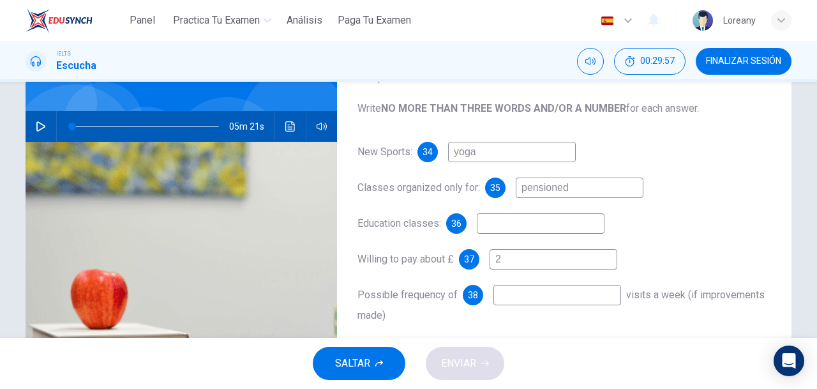
drag, startPoint x: 453, startPoint y: 258, endPoint x: 446, endPoint y: 258, distance: 7.0
click at [446, 258] on div "Willing to pay about £ 37 2" at bounding box center [565, 259] width 414 height 20
drag, startPoint x: 446, startPoint y: 258, endPoint x: 459, endPoint y: 257, distance: 12.8
click at [459, 257] on div "Willing to pay about £ 37 2" at bounding box center [565, 259] width 414 height 20
click at [525, 306] on div "Possible frequency of 38 visits a week (if improvements made)" at bounding box center [565, 305] width 414 height 41
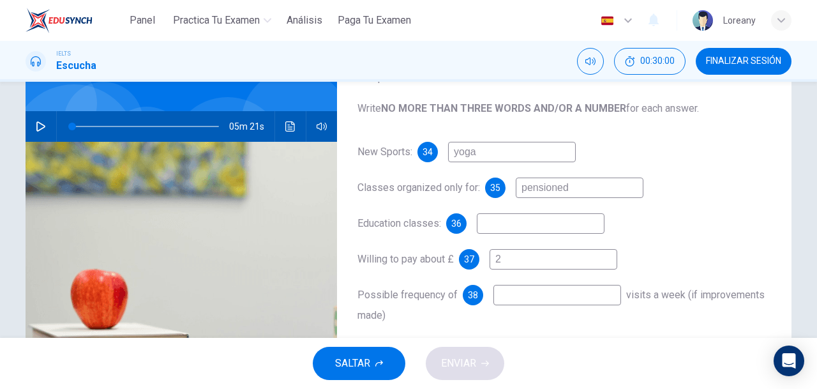
click at [526, 295] on input at bounding box center [558, 295] width 128 height 20
type input "w"
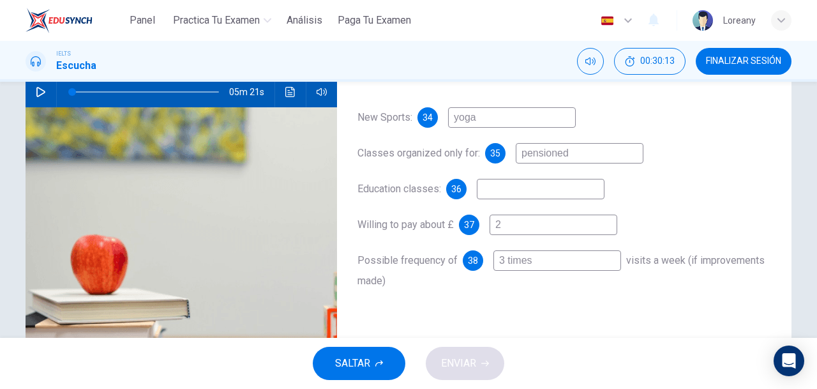
scroll to position [128, 0]
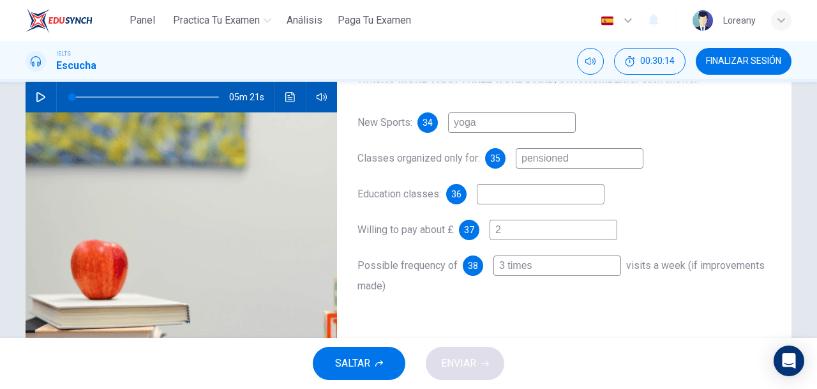
type input "3 times"
click at [533, 182] on div "New Sports: 34 yoga Classes organized only for: 35 pensioned Education classes:…" at bounding box center [565, 216] width 414 height 209
click at [528, 188] on input at bounding box center [541, 194] width 128 height 20
type input "C"
type input "r"
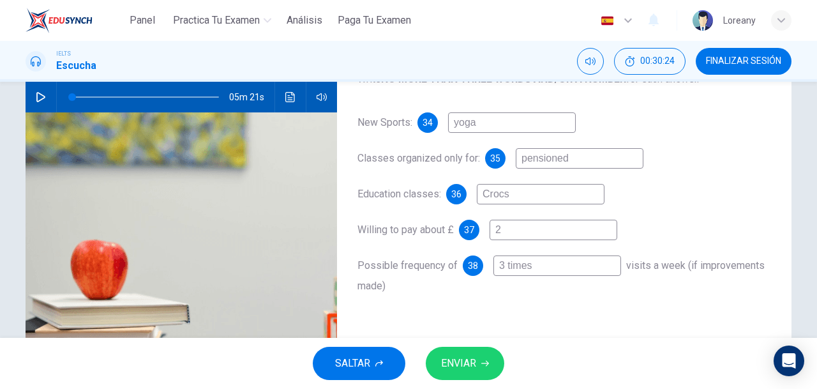
type input "Crocs"
click at [459, 375] on button "ENVIAR" at bounding box center [465, 363] width 79 height 33
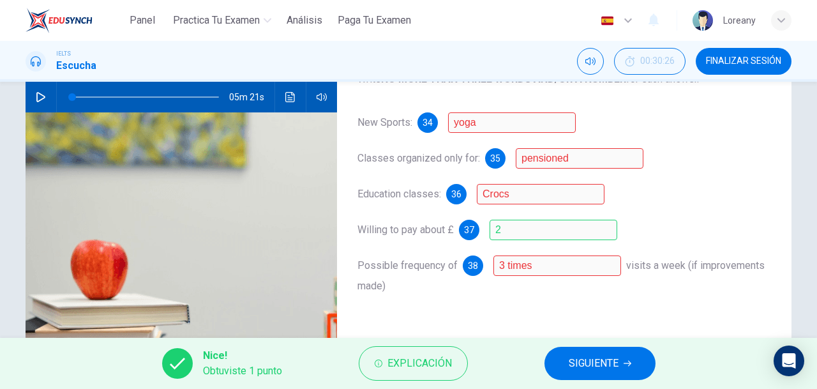
click at [589, 371] on span "SIGUIENTE" at bounding box center [594, 363] width 50 height 18
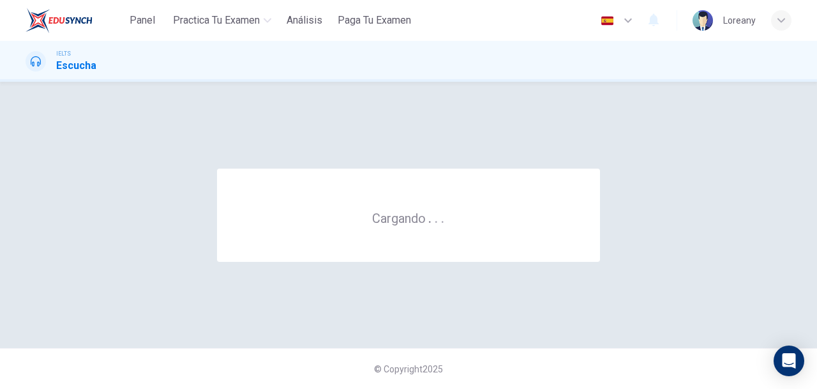
scroll to position [0, 0]
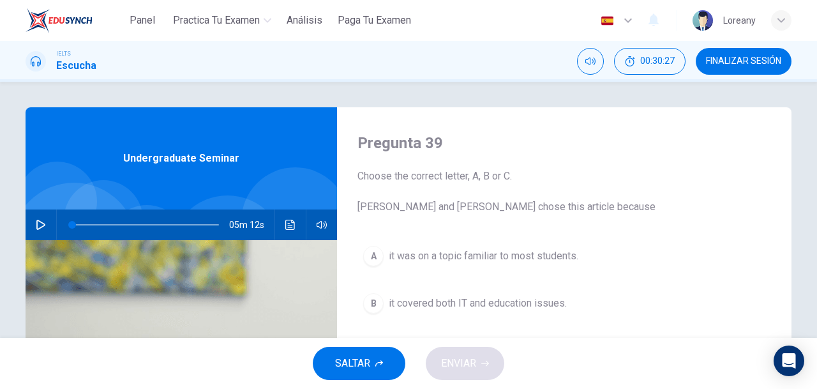
drag, startPoint x: 801, startPoint y: 158, endPoint x: 793, endPoint y: 192, distance: 35.3
click at [793, 192] on div "Pregunta 39 Choose the correct letter, A, B or C. [PERSON_NAME] and [PERSON_NAM…" at bounding box center [408, 329] width 807 height 444
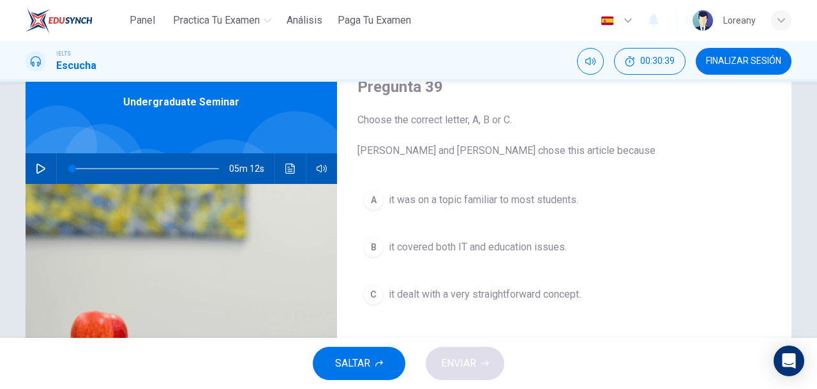
scroll to position [55, 0]
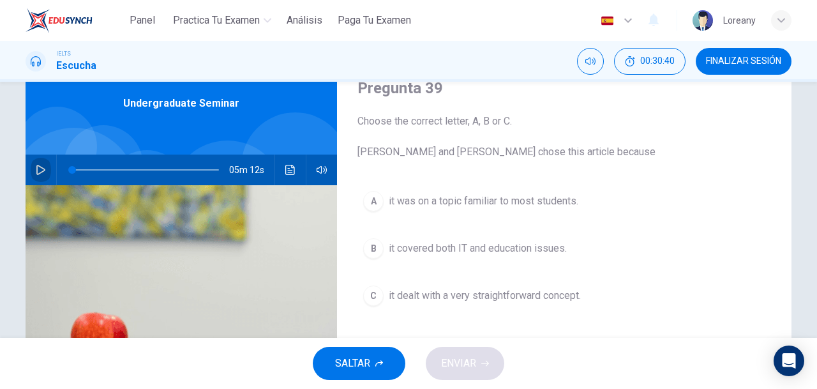
click at [39, 165] on icon "button" at bounding box center [41, 170] width 10 height 10
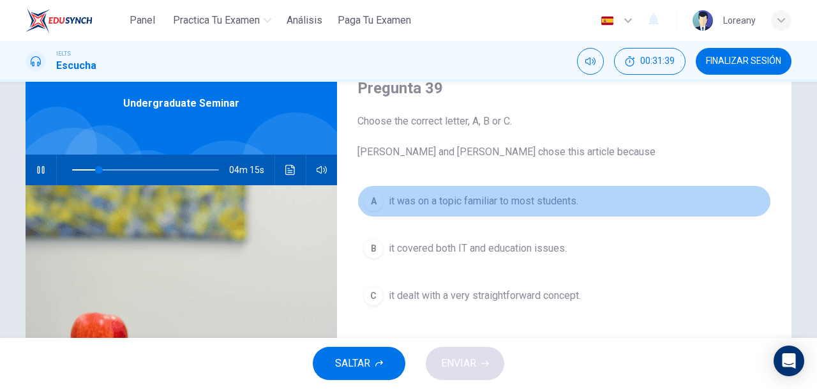
click at [435, 205] on span "it was on a topic familiar to most students." at bounding box center [484, 200] width 190 height 15
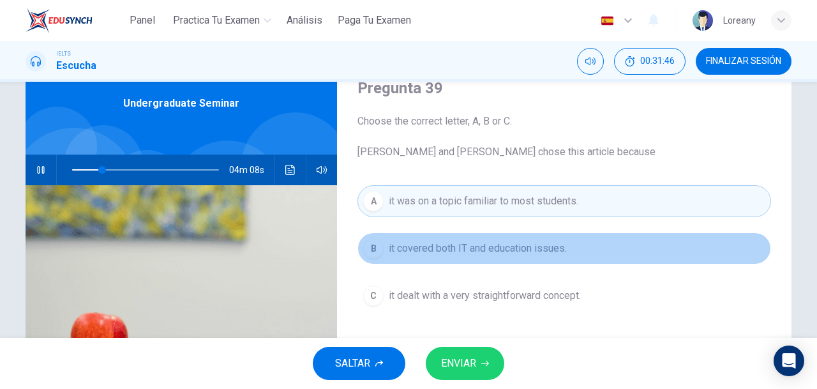
click at [448, 257] on button "B it covered both IT and education issues." at bounding box center [565, 248] width 414 height 32
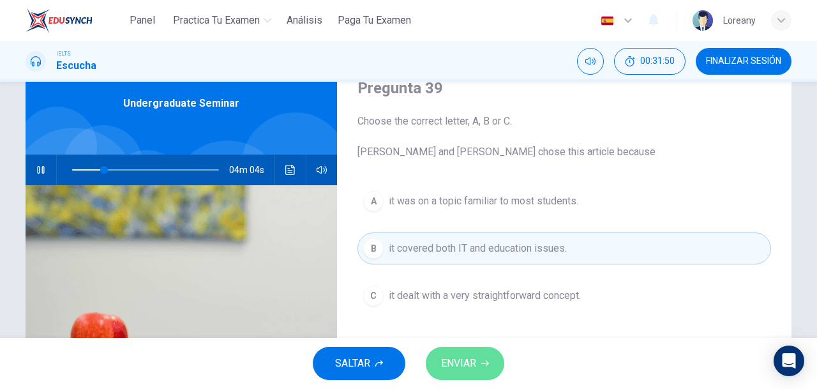
click at [481, 354] on button "ENVIAR" at bounding box center [465, 363] width 79 height 33
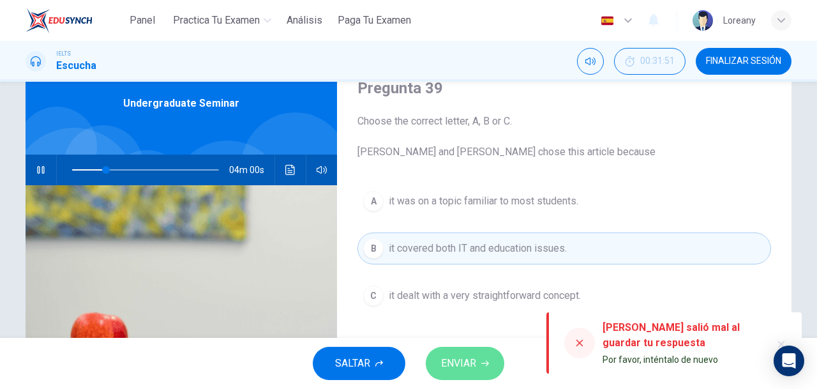
click at [481, 354] on button "ENVIAR" at bounding box center [465, 363] width 79 height 33
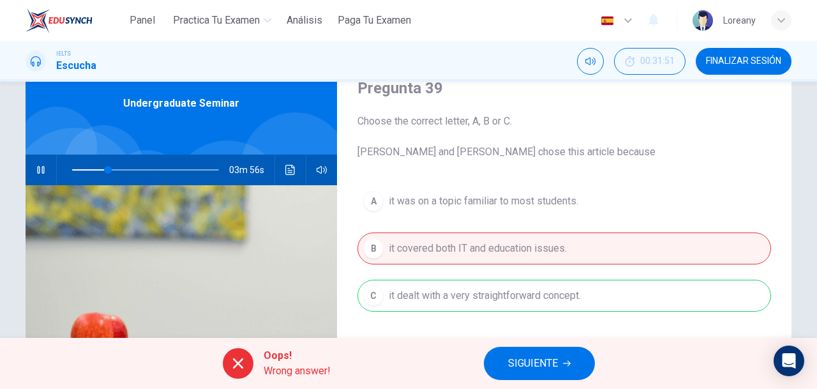
click at [515, 371] on span "SIGUIENTE" at bounding box center [533, 363] width 50 height 18
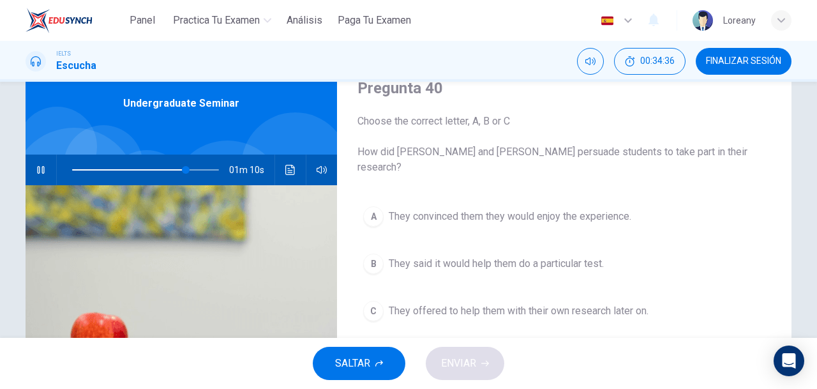
click at [515, 371] on div "SALTAR ENVIAR" at bounding box center [408, 363] width 817 height 51
type input "0"
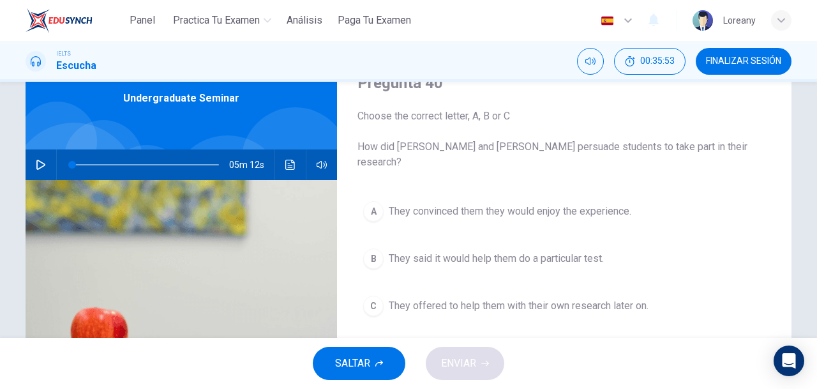
scroll to position [59, 0]
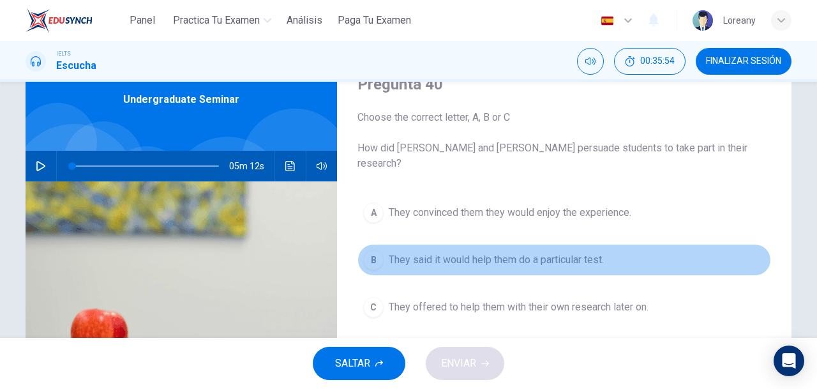
click at [540, 244] on button "B They said it would help them do a particular test." at bounding box center [565, 260] width 414 height 32
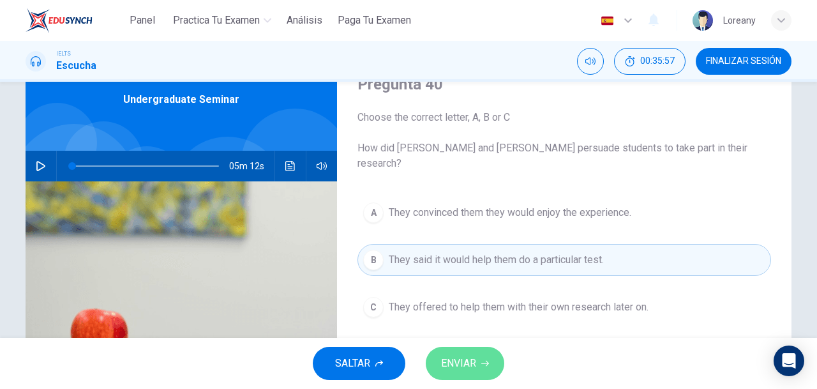
click at [478, 370] on button "ENVIAR" at bounding box center [465, 363] width 79 height 33
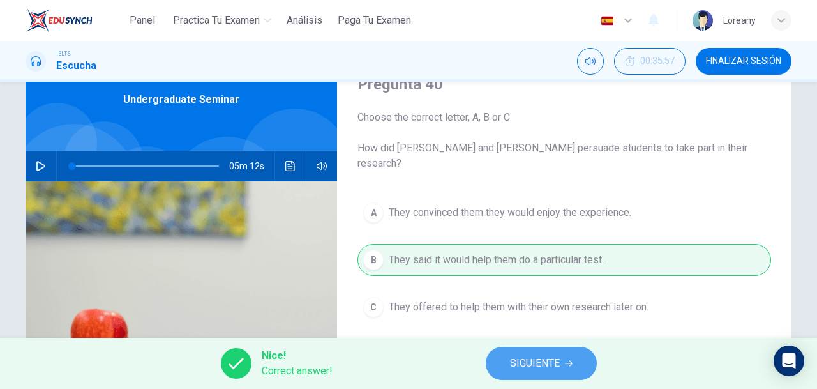
click at [547, 373] on button "SIGUIENTE" at bounding box center [541, 363] width 111 height 33
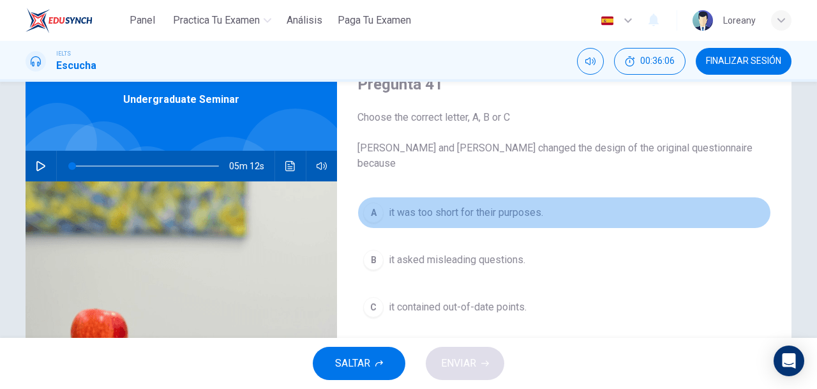
click at [480, 206] on button "A it was too short for their purposes." at bounding box center [565, 213] width 414 height 32
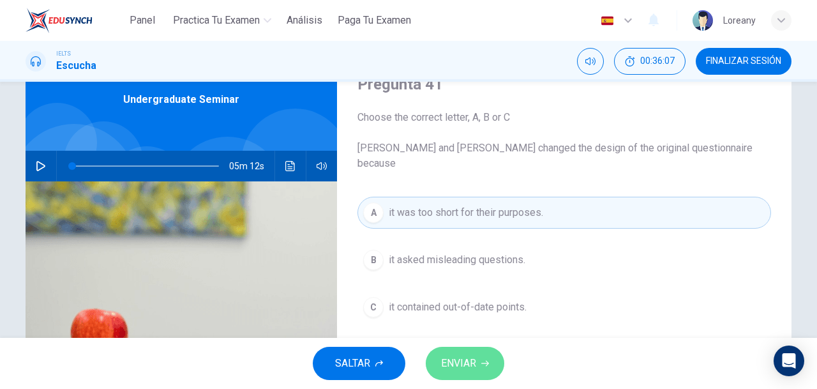
click at [476, 370] on span "ENVIAR" at bounding box center [458, 363] width 35 height 18
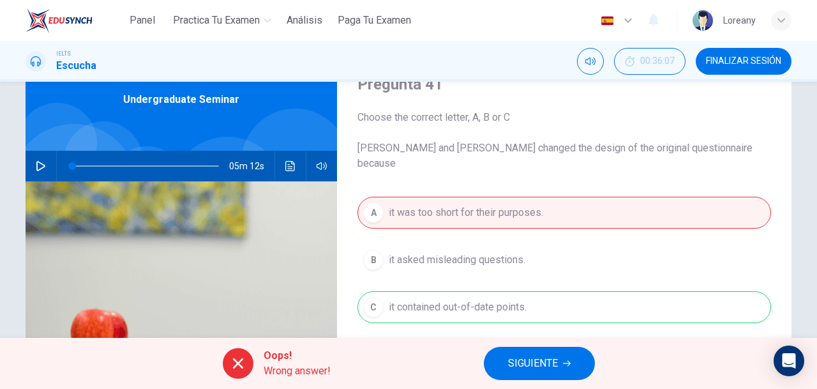
click at [523, 367] on span "SIGUIENTE" at bounding box center [533, 363] width 50 height 18
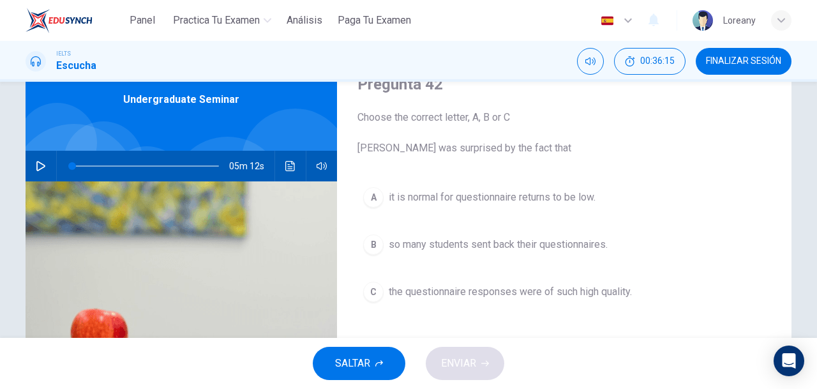
click at [547, 198] on span "it is normal for questionnaire returns to be low." at bounding box center [492, 197] width 207 height 15
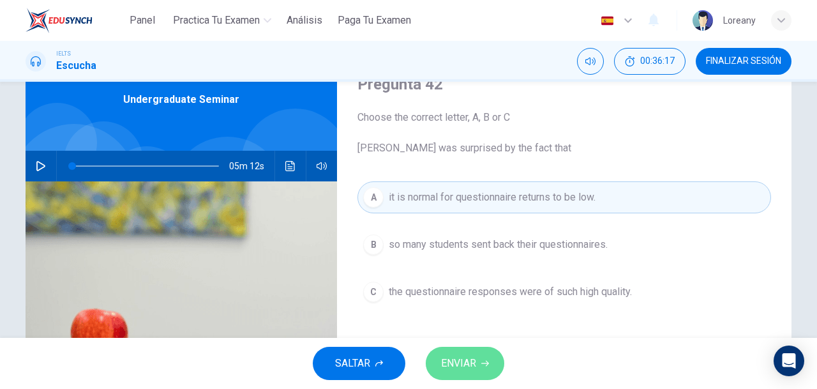
click at [467, 361] on span "ENVIAR" at bounding box center [458, 363] width 35 height 18
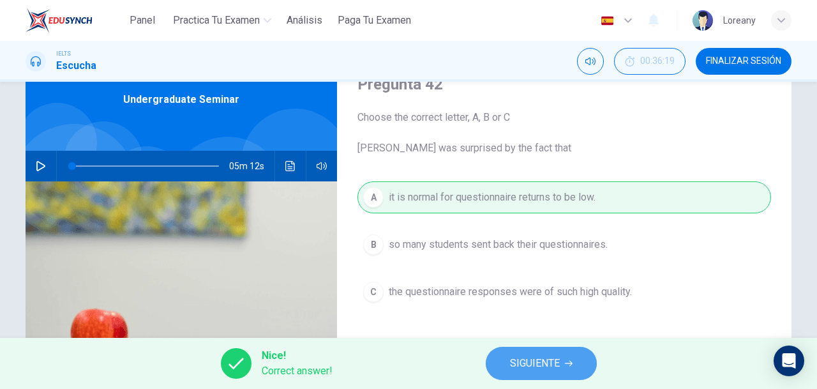
click at [527, 370] on span "SIGUIENTE" at bounding box center [535, 363] width 50 height 18
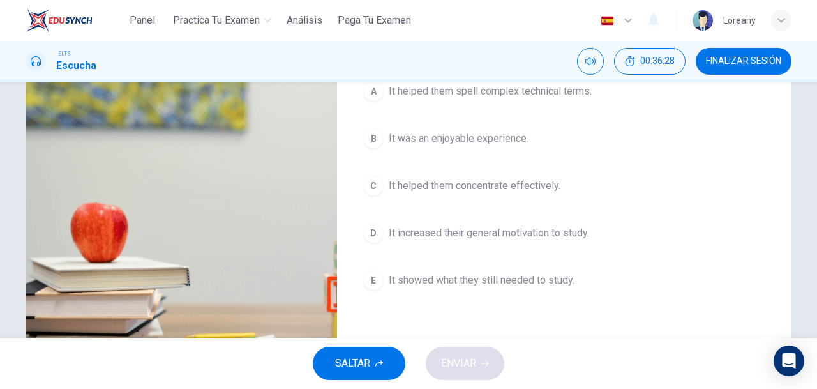
scroll to position [169, 0]
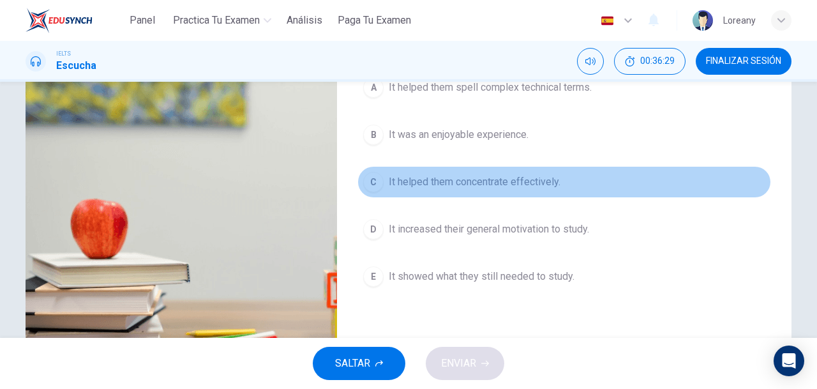
click at [520, 188] on span "It helped them concentrate effectively." at bounding box center [475, 181] width 172 height 15
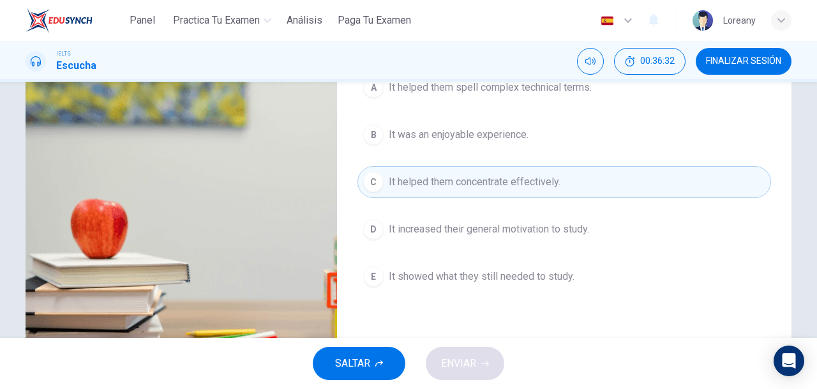
click at [513, 237] on button "D It increased their general motivation to study." at bounding box center [565, 229] width 414 height 32
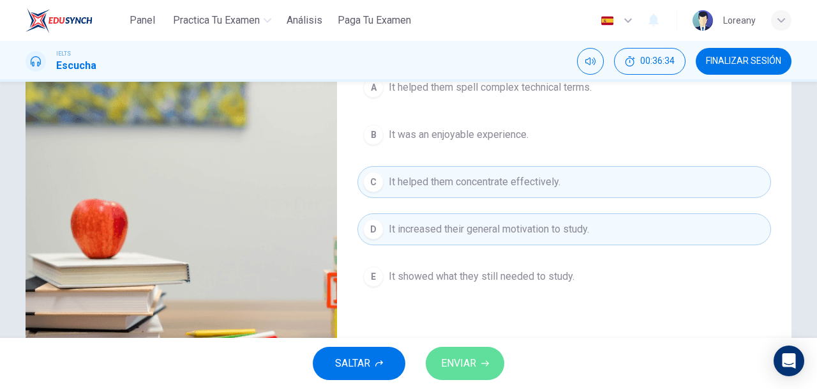
click at [466, 356] on span "ENVIAR" at bounding box center [458, 363] width 35 height 18
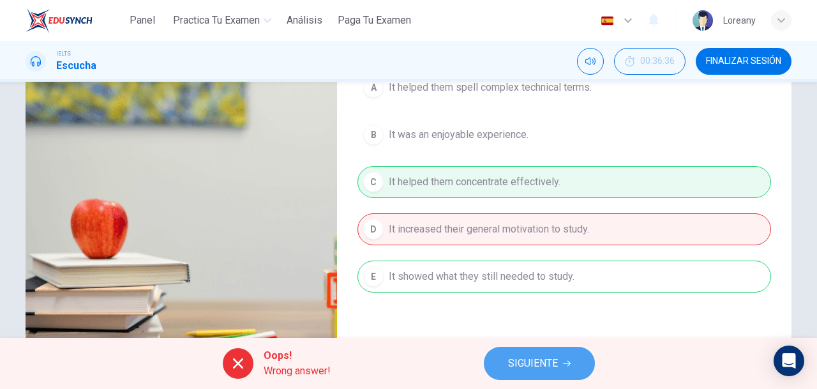
click at [515, 372] on span "SIGUIENTE" at bounding box center [533, 363] width 50 height 18
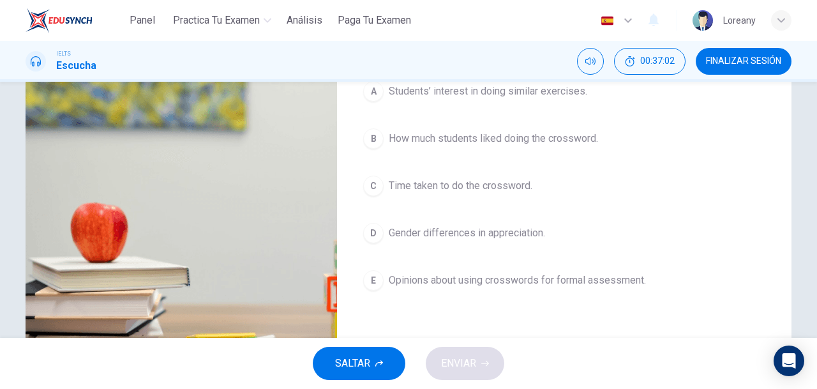
scroll to position [166, 0]
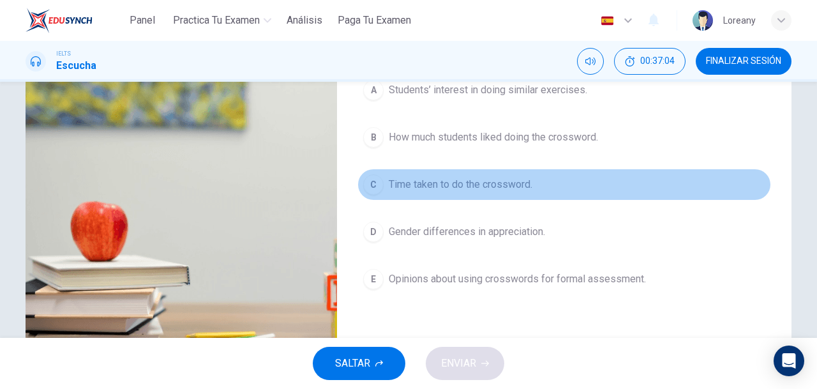
click at [479, 183] on span "Time taken to do the crossword." at bounding box center [461, 184] width 144 height 15
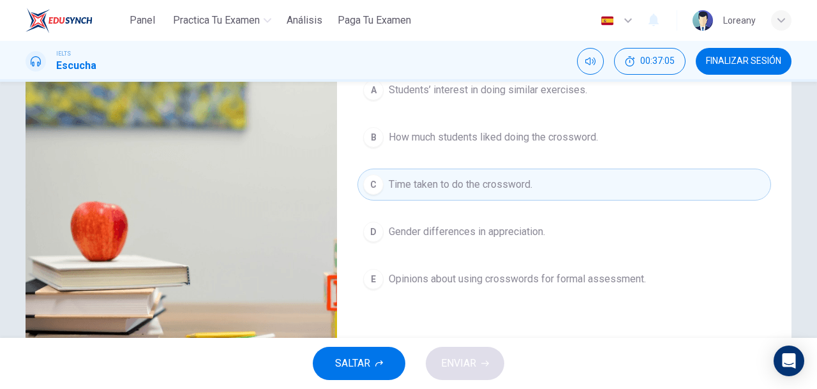
click at [499, 277] on span "Opinions about using crosswords for formal assessment." at bounding box center [517, 278] width 257 height 15
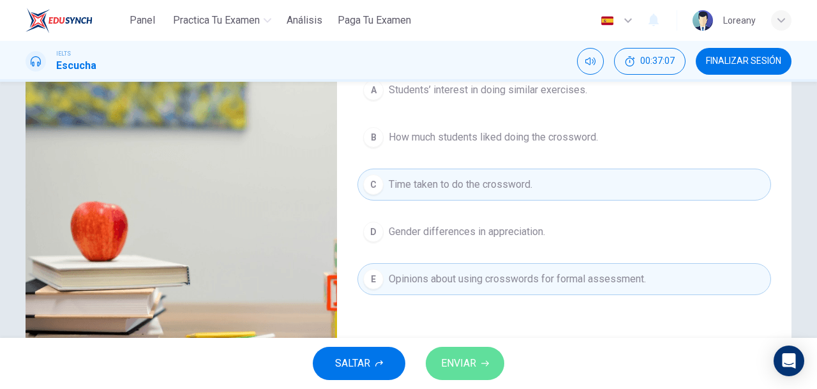
click at [467, 362] on span "ENVIAR" at bounding box center [458, 363] width 35 height 18
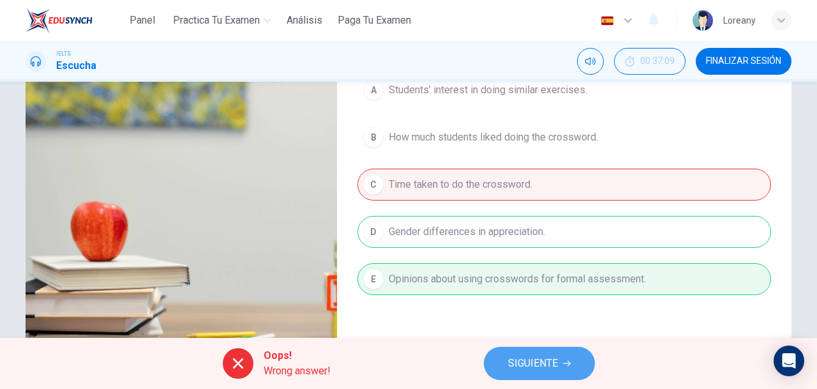
click at [547, 365] on span "SIGUIENTE" at bounding box center [533, 363] width 50 height 18
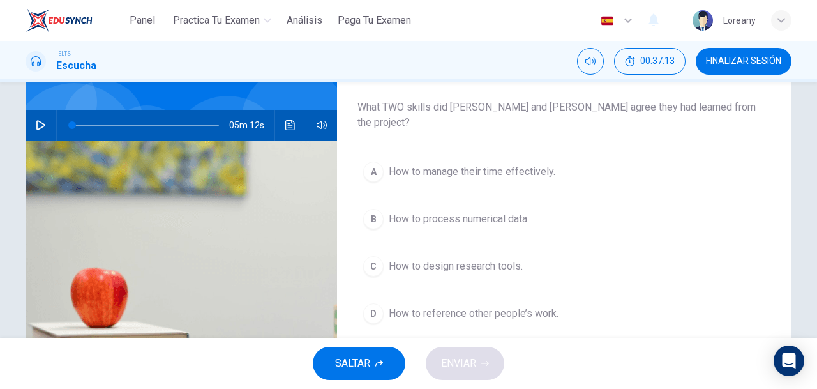
scroll to position [102, 0]
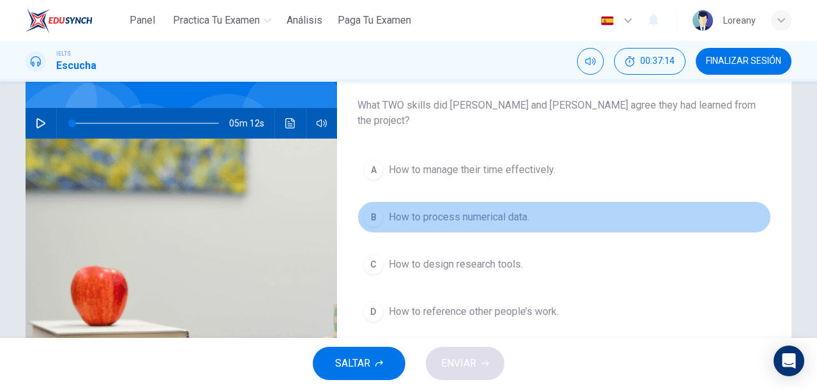
click at [492, 209] on span "How to process numerical data." at bounding box center [459, 216] width 140 height 15
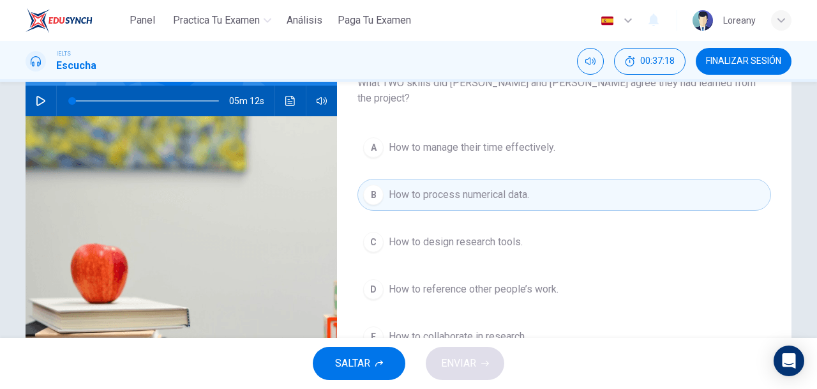
scroll to position [151, 0]
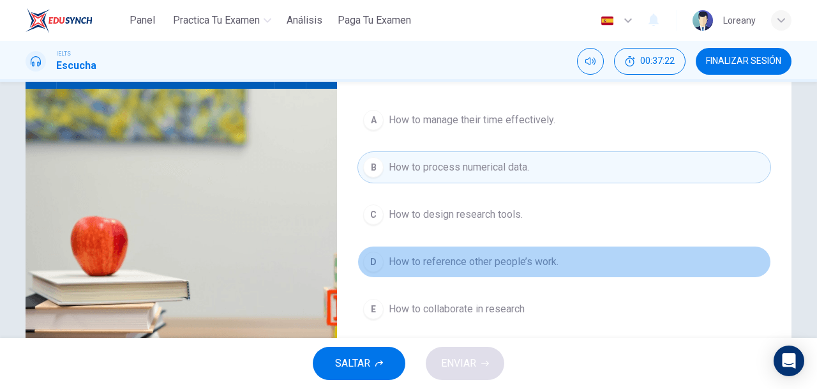
click at [523, 252] on button "D How to reference other people’s work." at bounding box center [565, 262] width 414 height 32
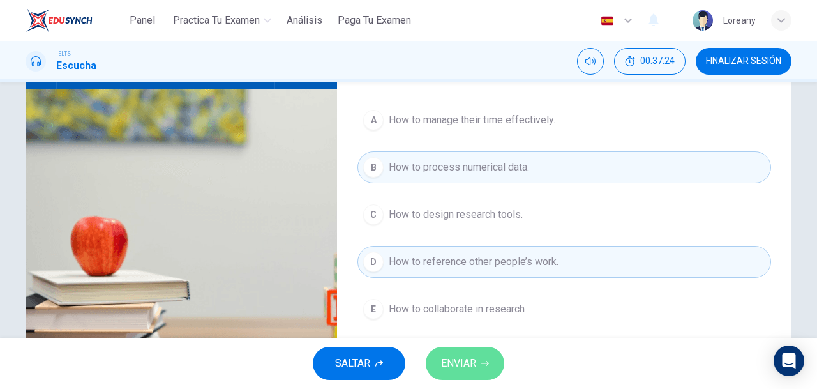
click at [481, 368] on button "ENVIAR" at bounding box center [465, 363] width 79 height 33
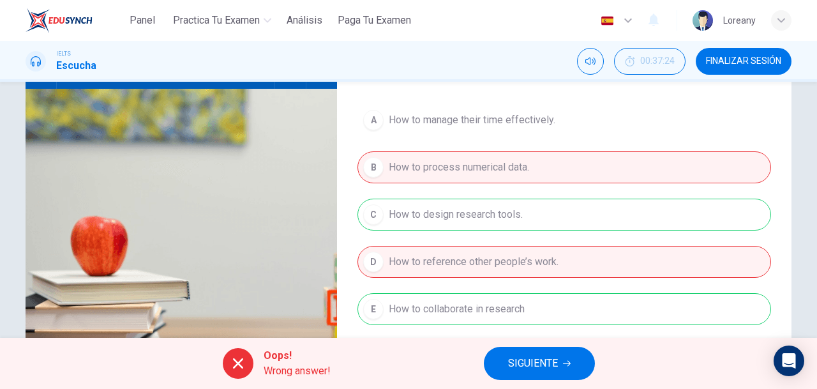
click at [520, 363] on span "SIGUIENTE" at bounding box center [533, 363] width 50 height 18
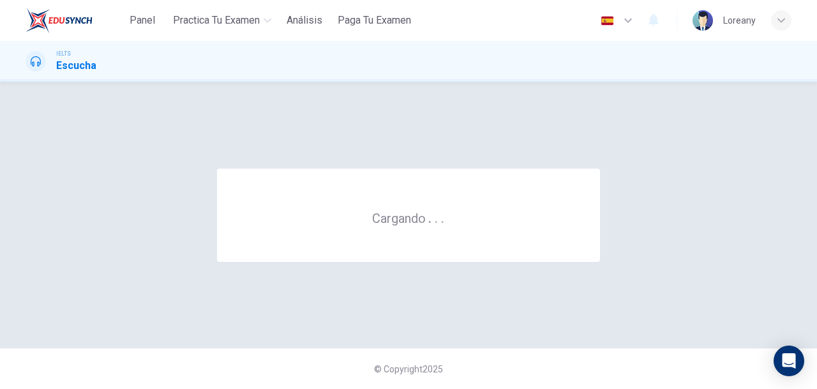
scroll to position [0, 0]
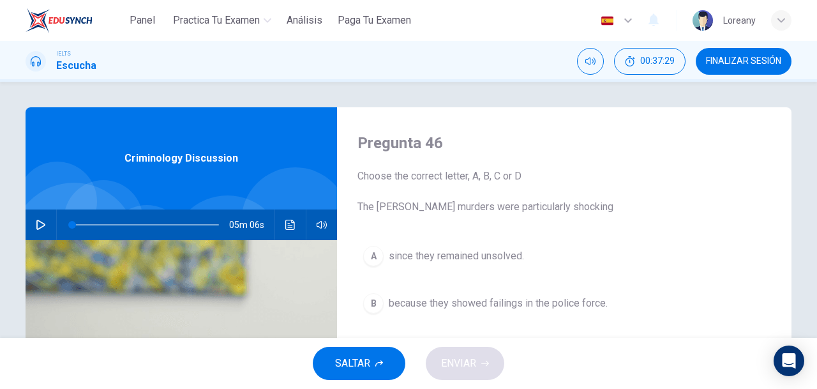
click at [725, 66] on span "FINALIZAR SESIÓN" at bounding box center [743, 61] width 75 height 10
click at [747, 65] on span "FINALIZAR SESIÓN" at bounding box center [743, 61] width 75 height 10
